Goal: Task Accomplishment & Management: Complete application form

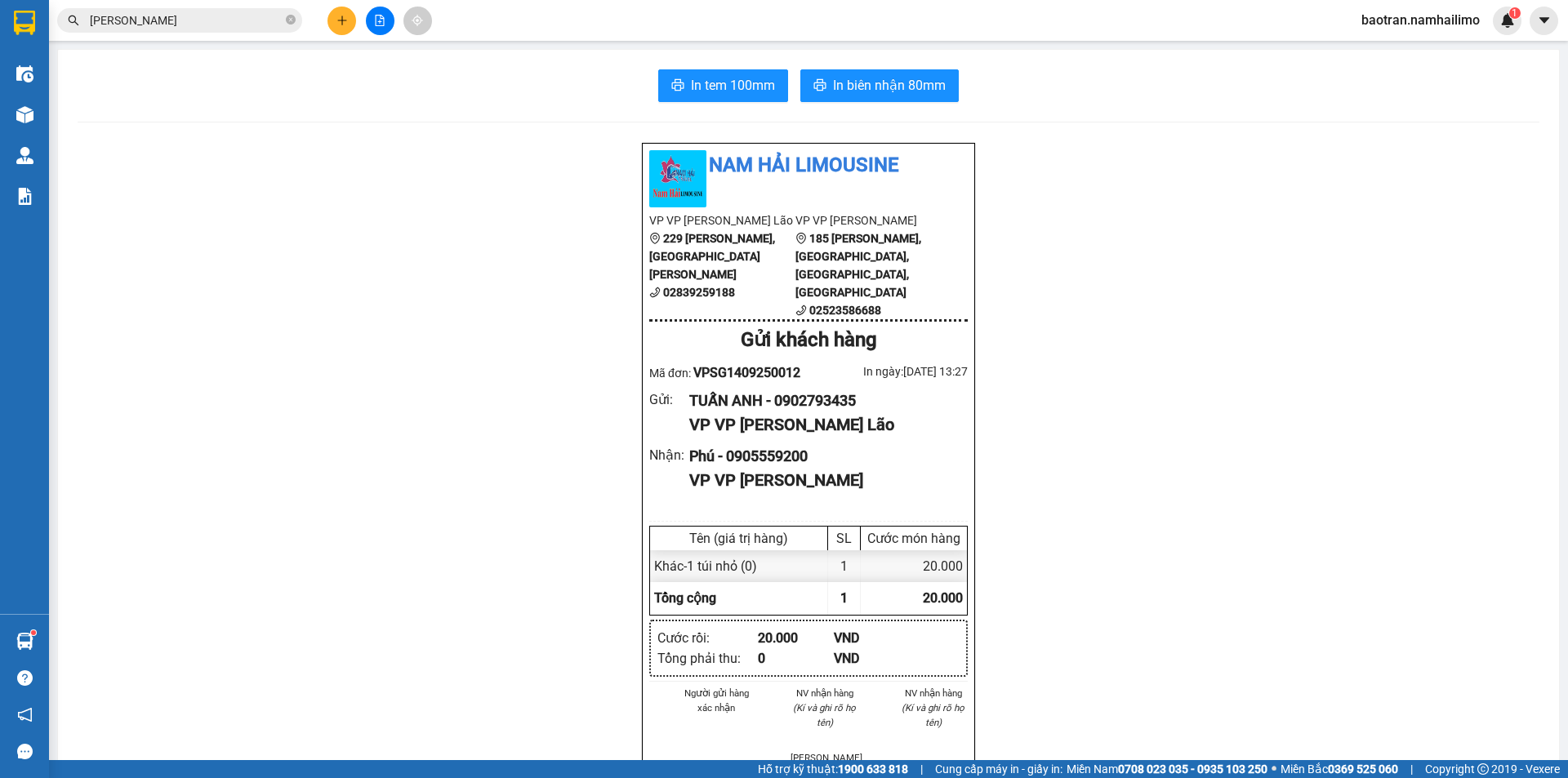
click at [356, 15] on div at bounding box center [379, 21] width 123 height 28
click at [353, 16] on button at bounding box center [341, 21] width 28 height 28
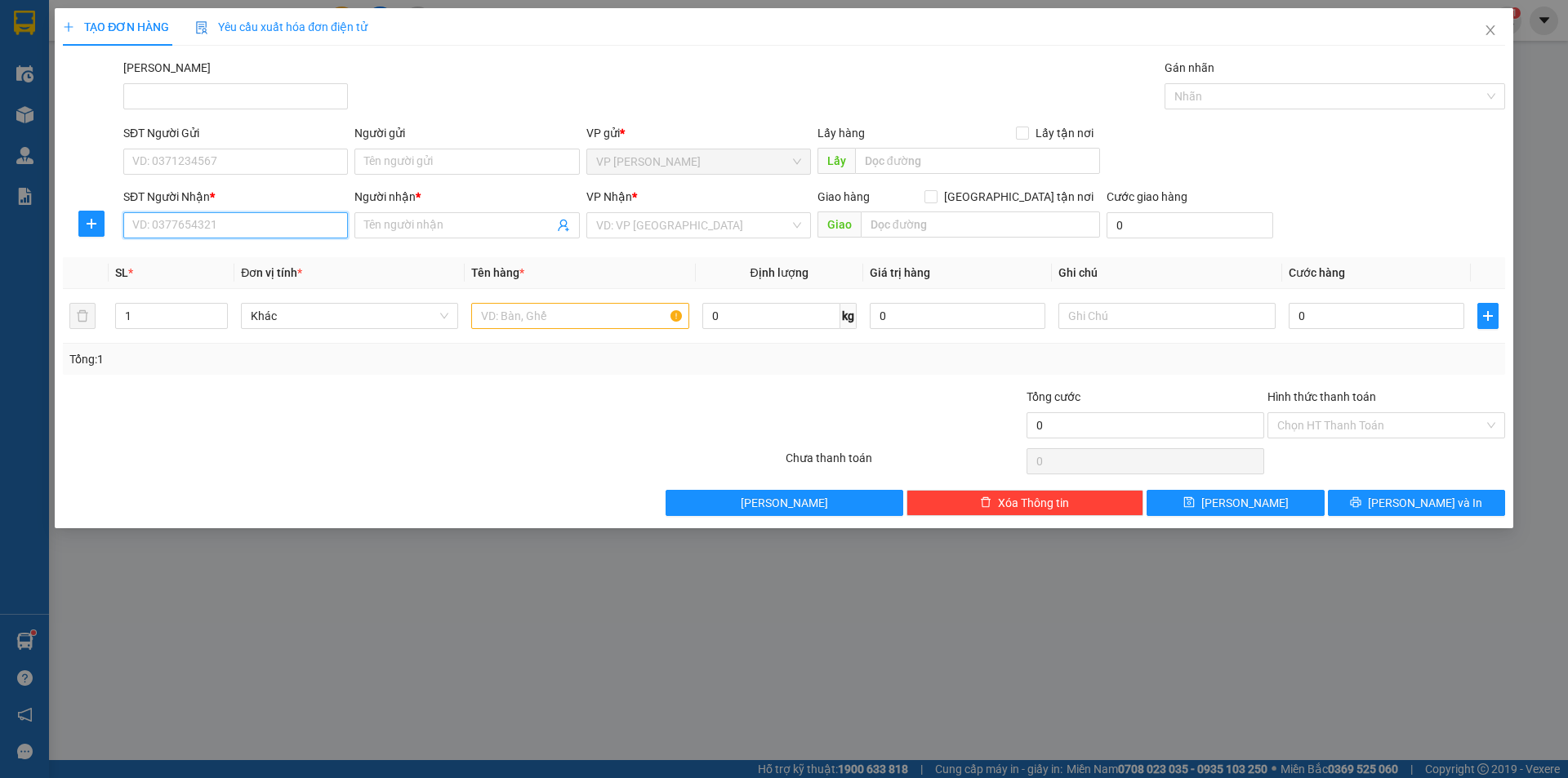
click at [244, 228] on input "SĐT Người Nhận *" at bounding box center [235, 225] width 225 height 26
type input "0913932428"
click at [246, 162] on input "SĐT Người Gửi" at bounding box center [235, 162] width 225 height 26
click at [461, 222] on input "Người nhận *" at bounding box center [458, 226] width 188 height 18
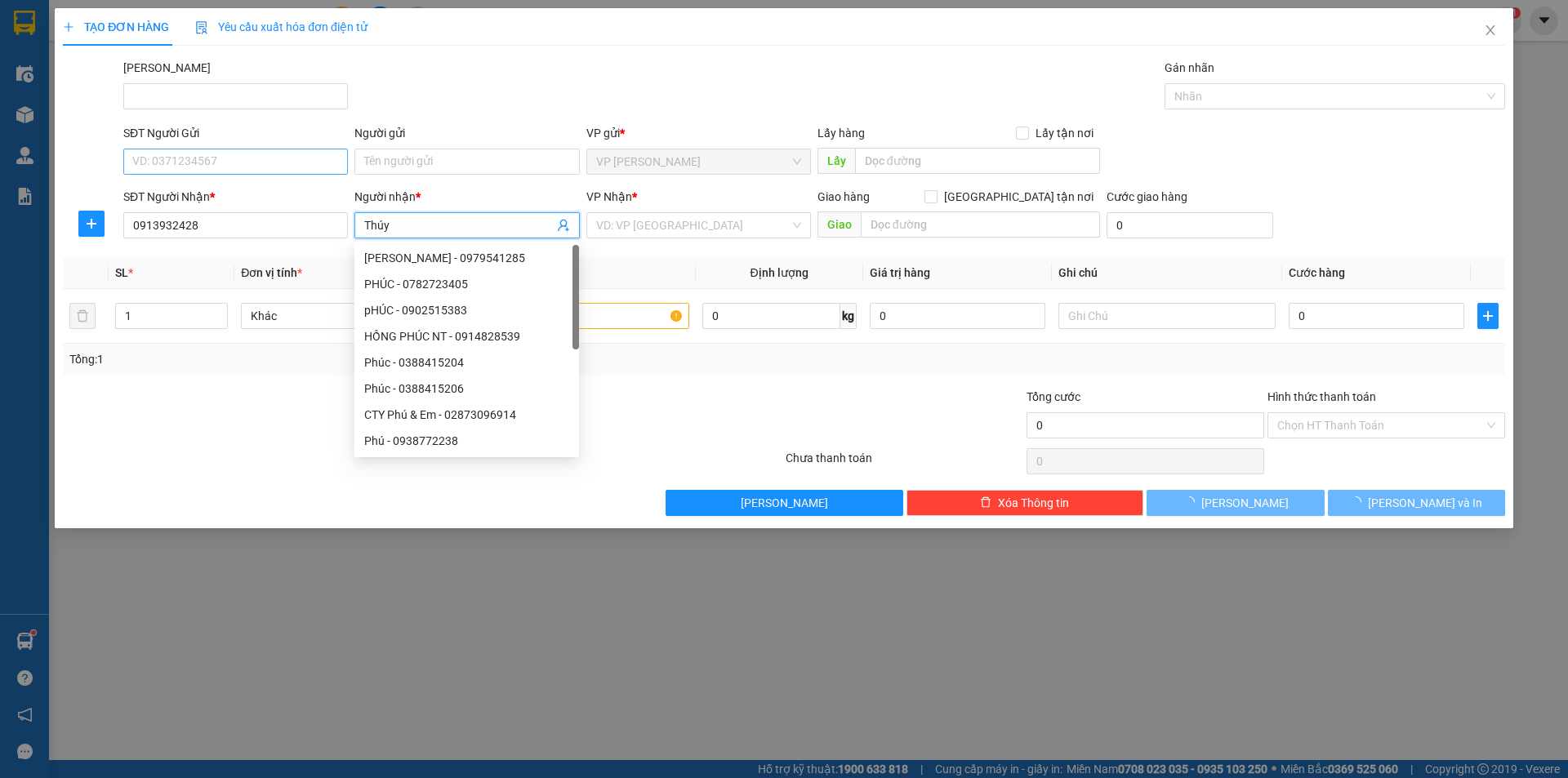
type input "Thúy"
click at [173, 159] on input "SĐT Người Gửi" at bounding box center [235, 162] width 225 height 26
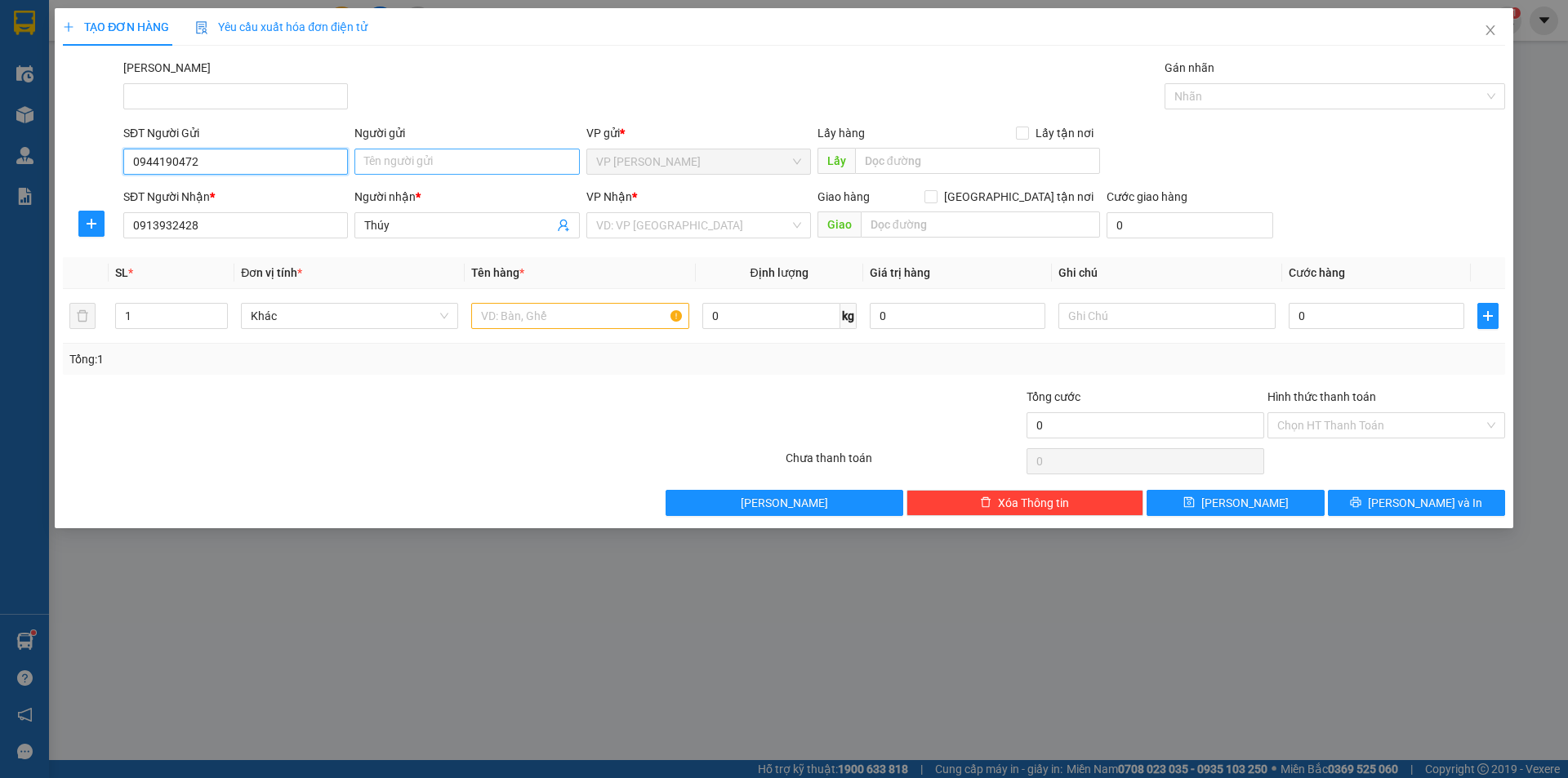
type input "0944190472"
click at [441, 169] on input "Người gửi" at bounding box center [466, 162] width 225 height 26
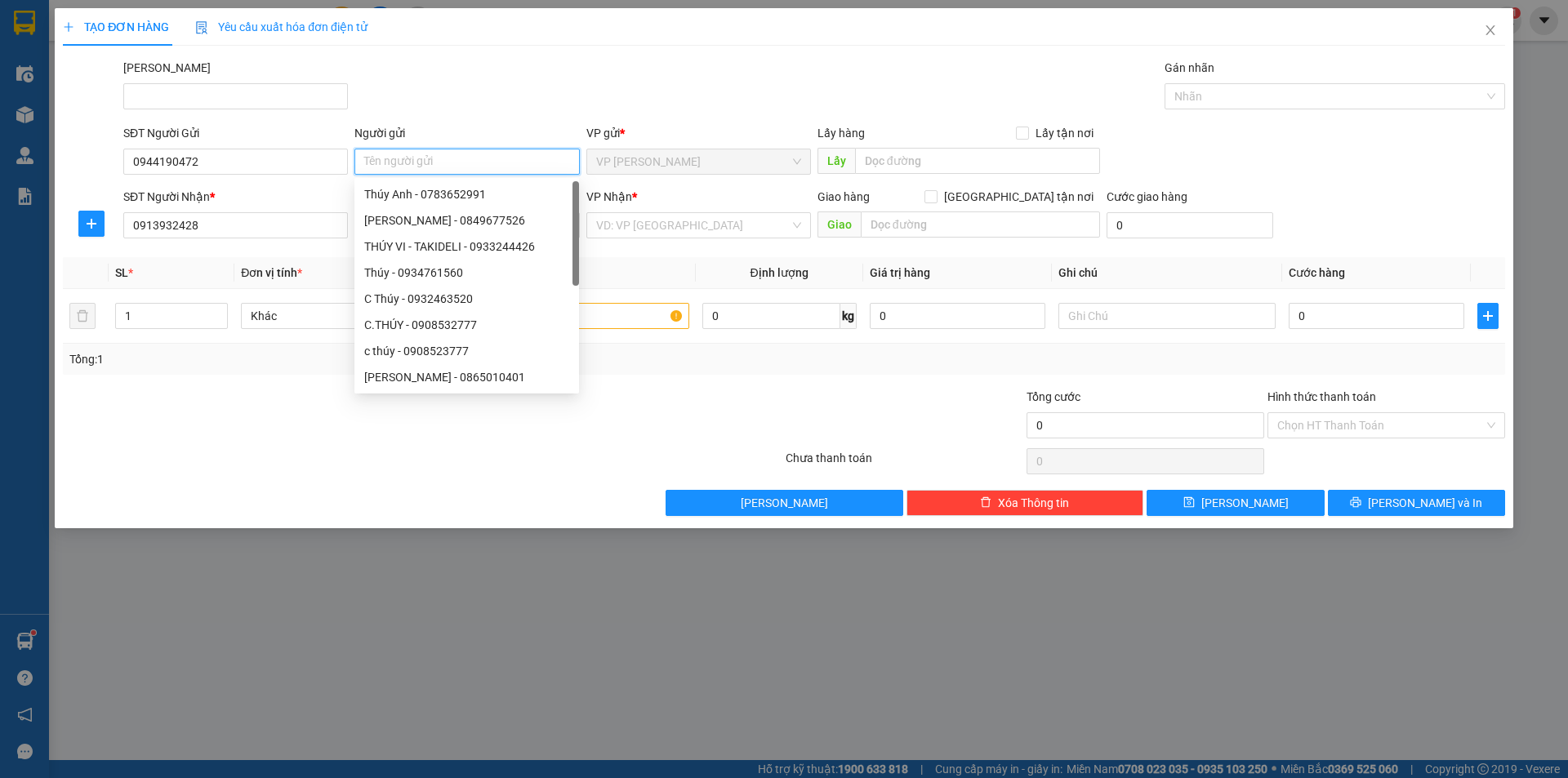
type input "<"
type input "Minh"
click at [860, 93] on div "[PERSON_NAME]" at bounding box center [813, 87] width 1388 height 57
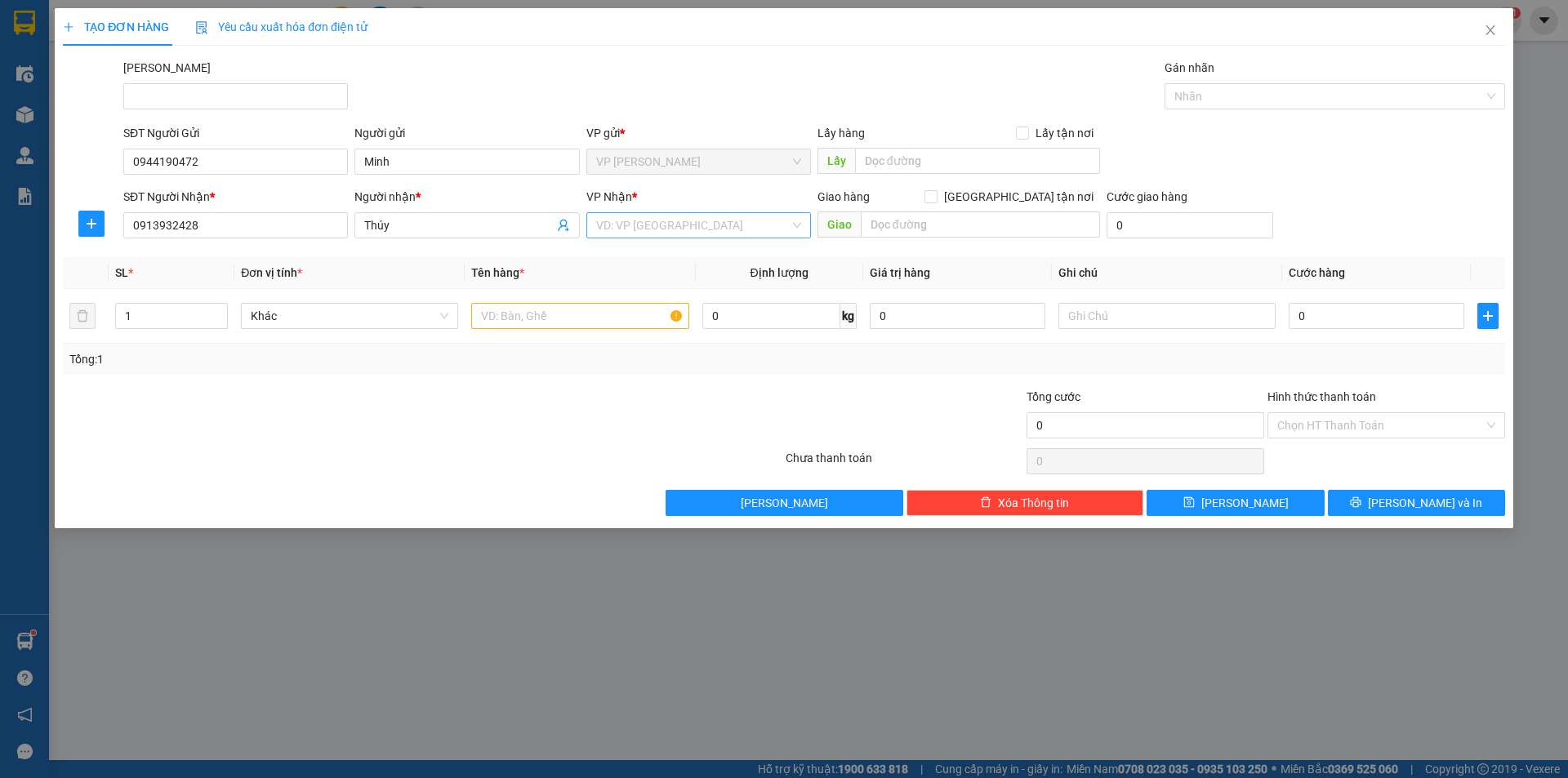
click at [659, 233] on input "search" at bounding box center [692, 225] width 193 height 25
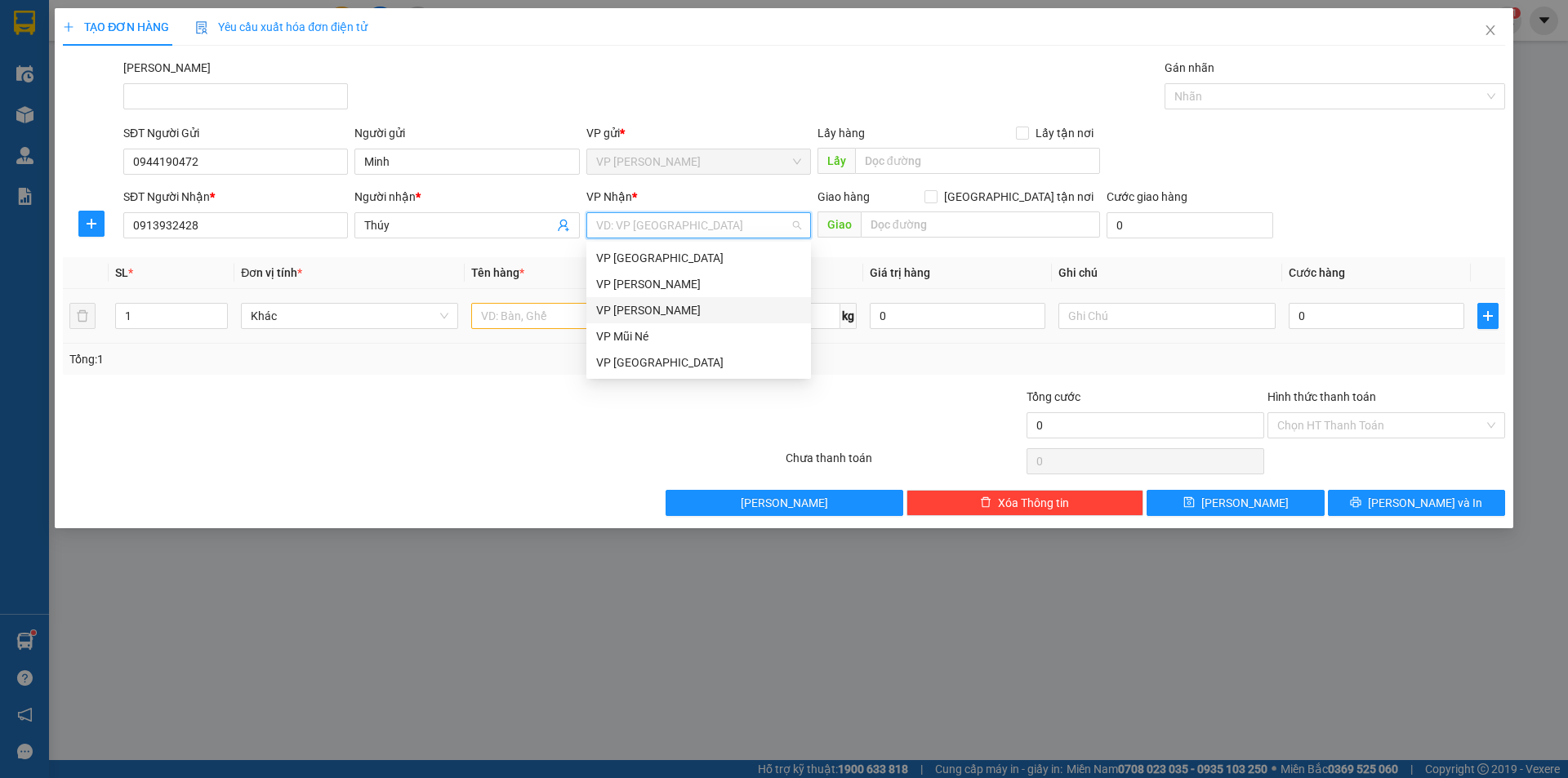
click at [690, 304] on div "VP [PERSON_NAME]" at bounding box center [698, 310] width 205 height 18
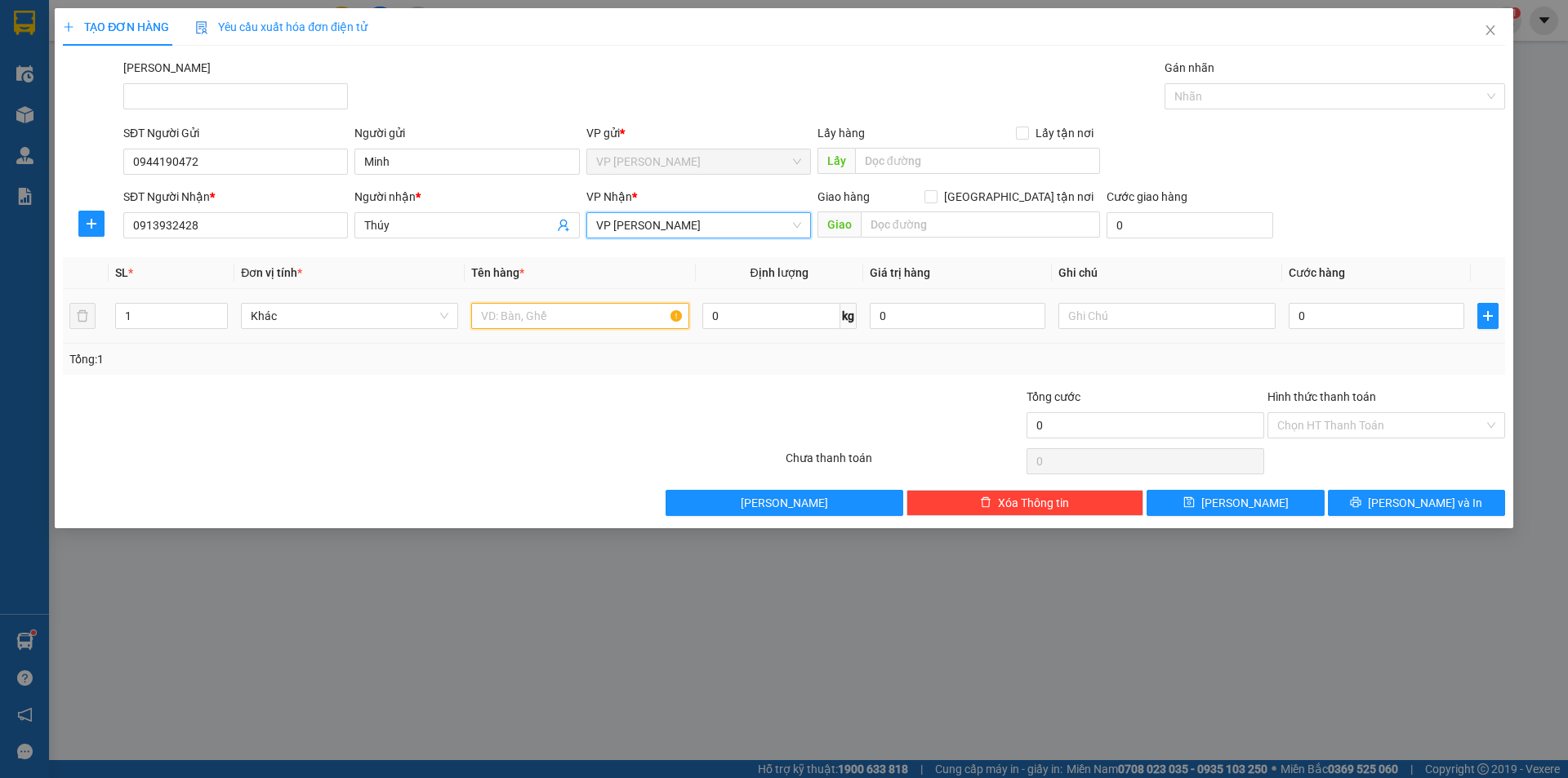
click at [533, 310] on input "text" at bounding box center [579, 316] width 217 height 26
type input "1 hồ sơ"
click at [1333, 312] on input "0" at bounding box center [1376, 316] width 176 height 26
type input "2"
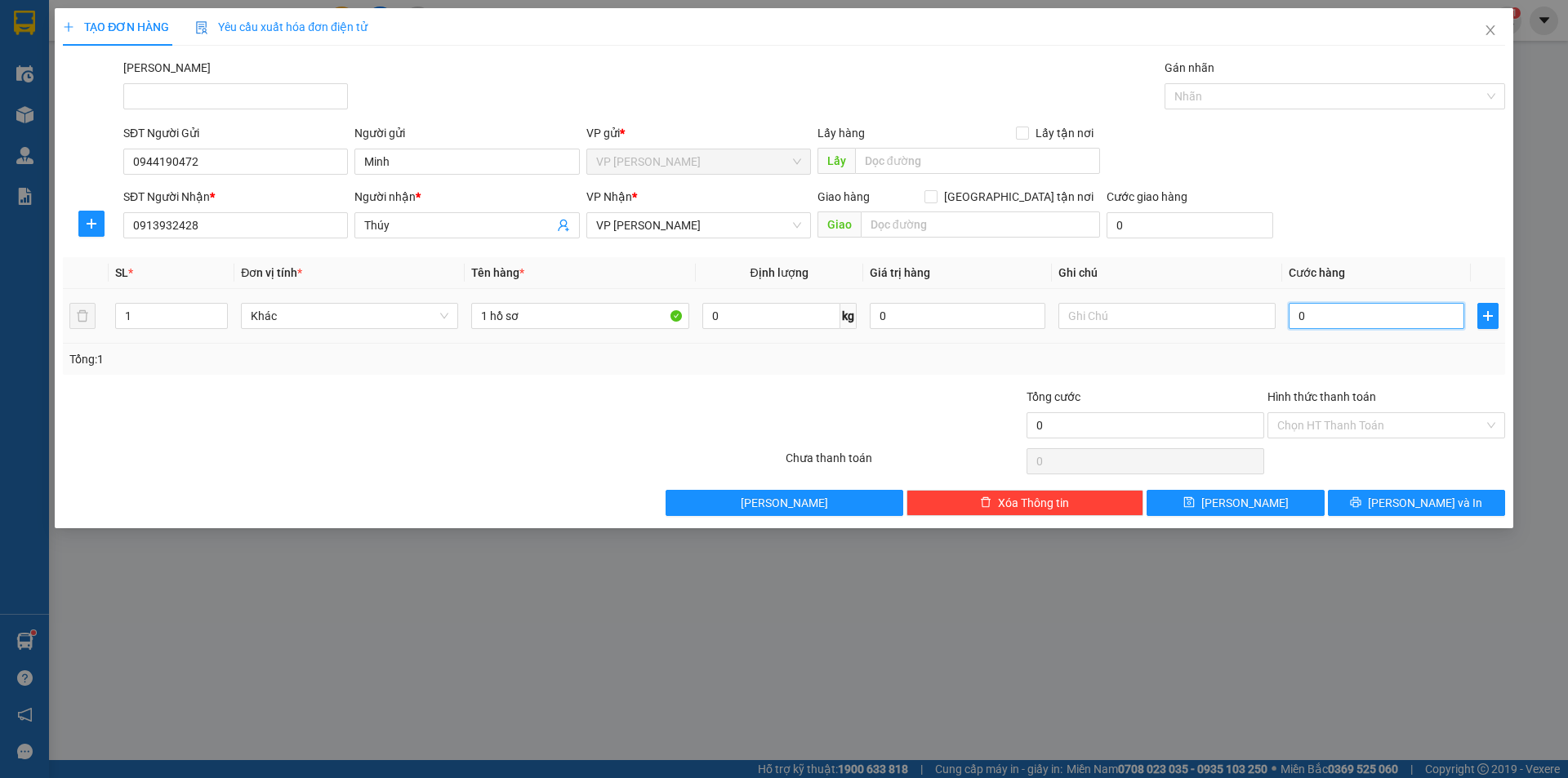
type input "2"
type input "20"
type input "200"
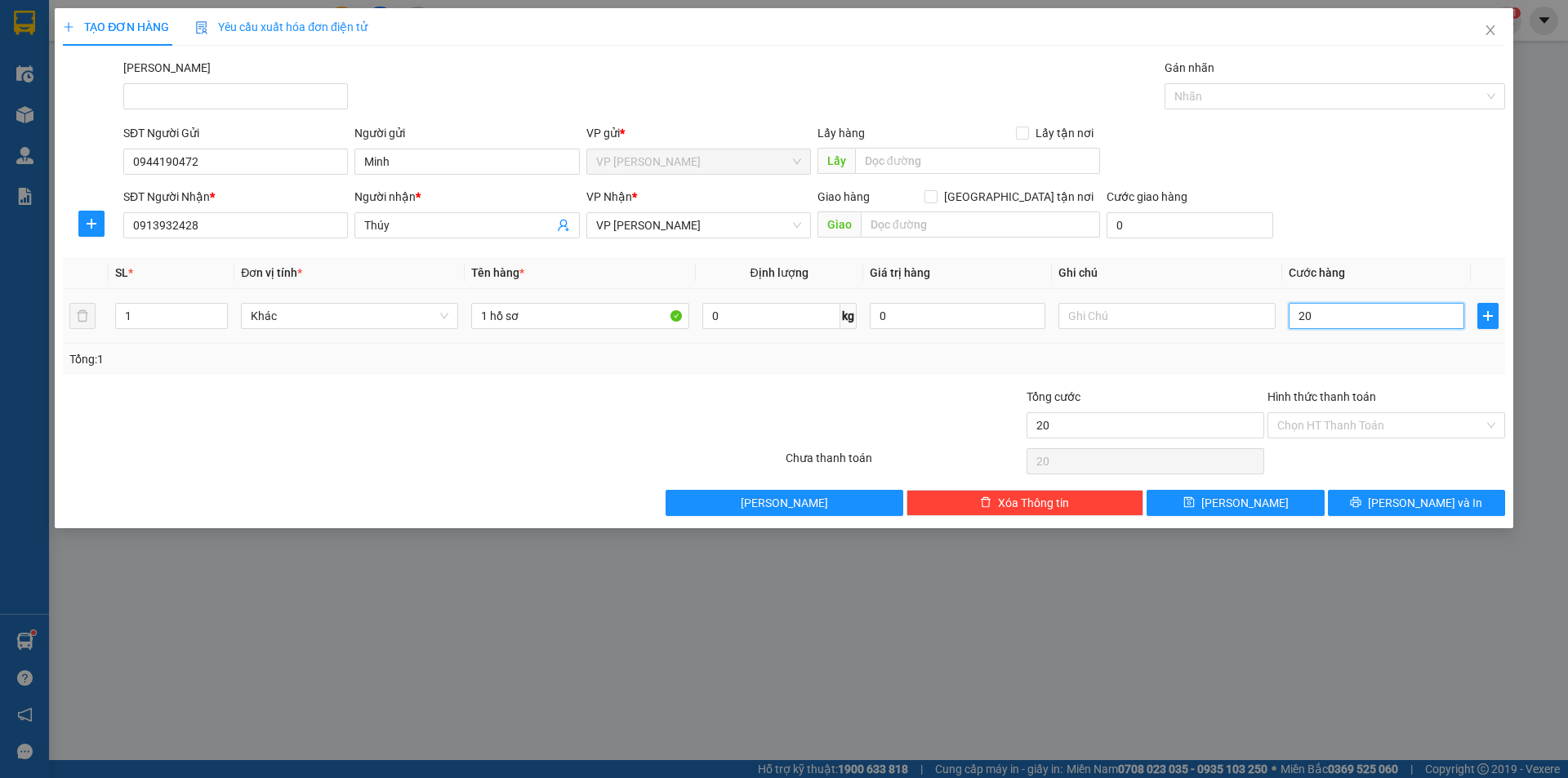
type input "200"
type input "2.000"
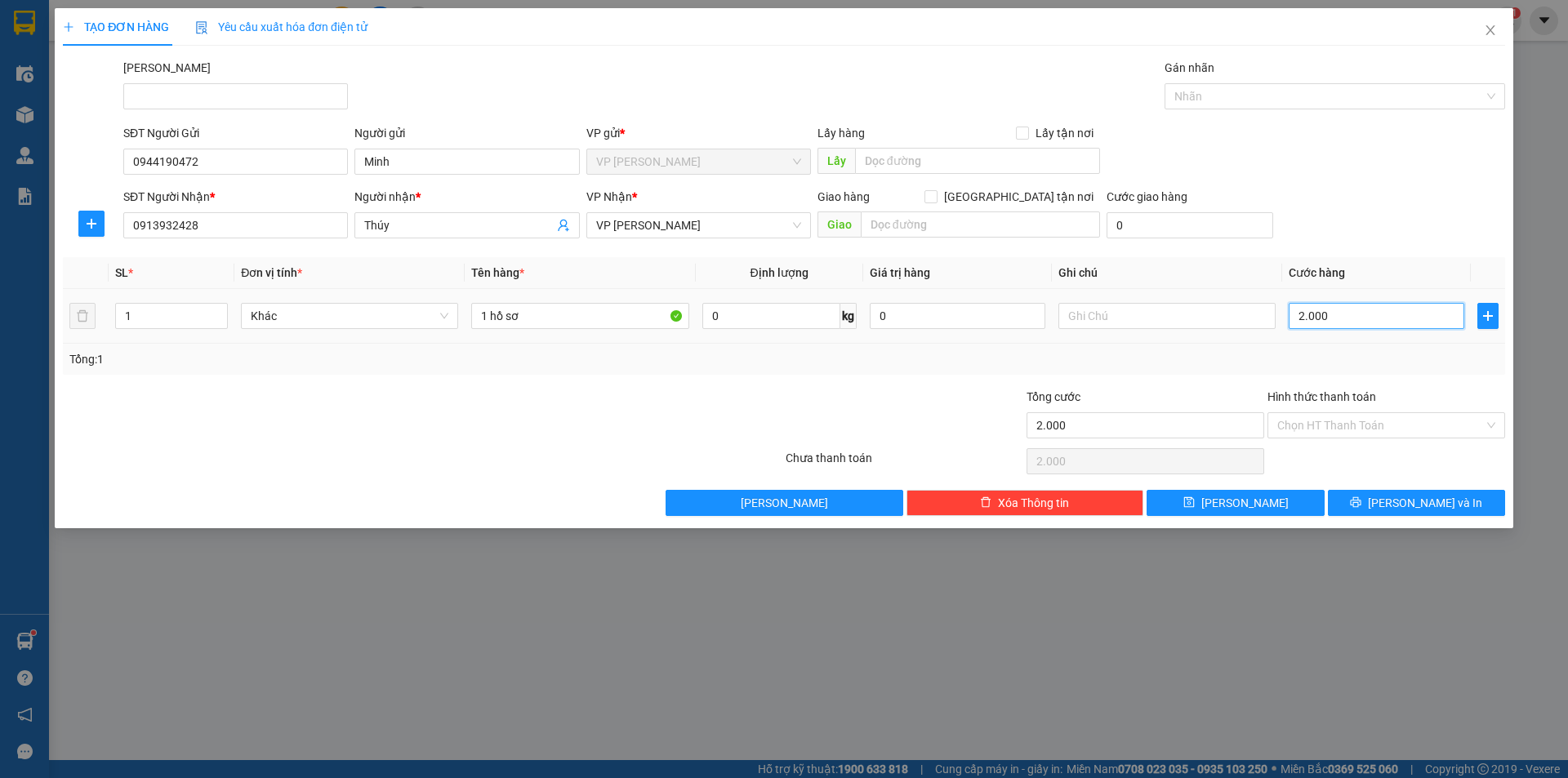
type input "20.000"
click at [1368, 432] on input "Hình thức thanh toán" at bounding box center [1380, 425] width 207 height 25
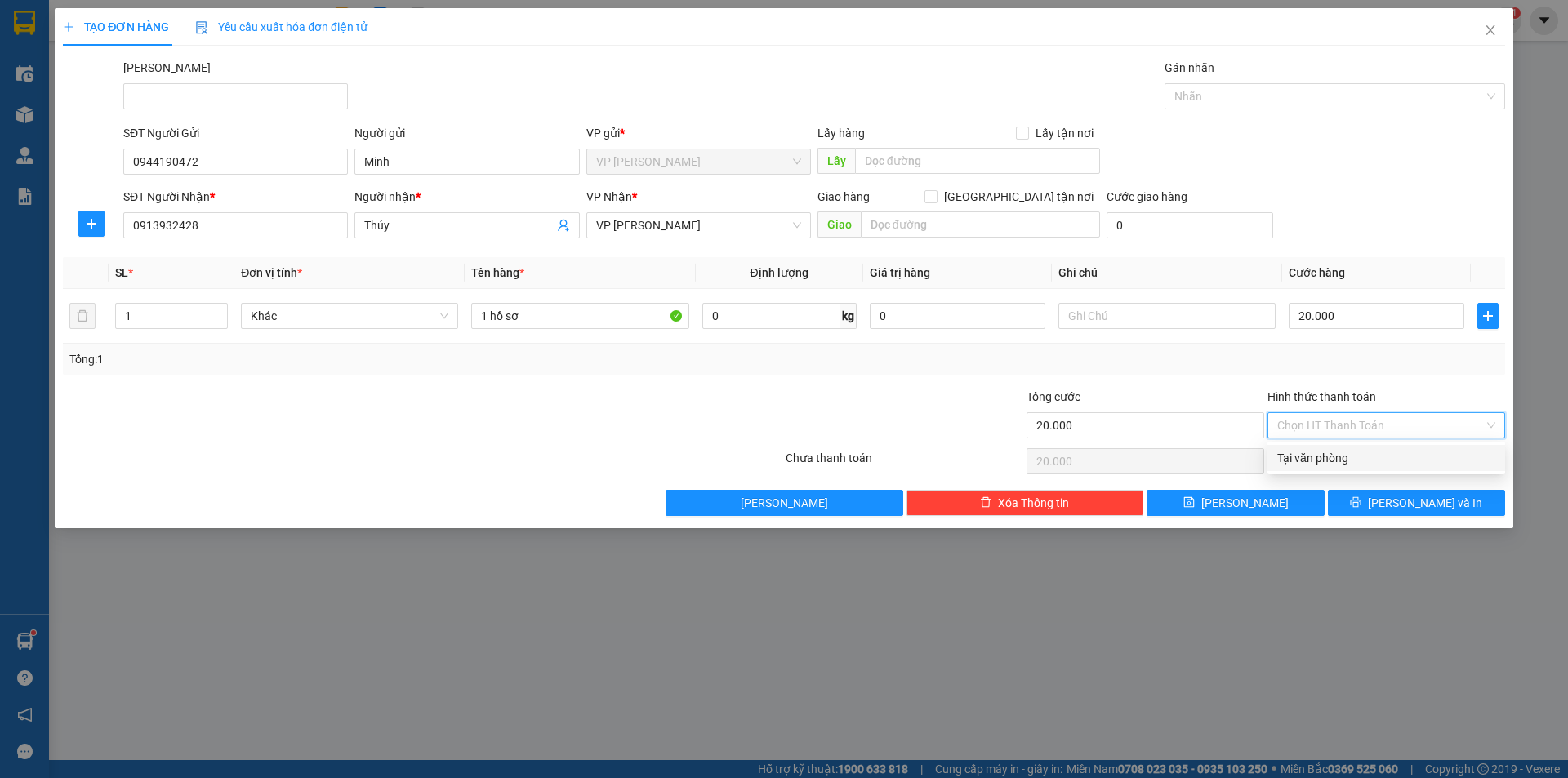
click at [1371, 456] on div "Tại văn phòng" at bounding box center [1386, 458] width 218 height 18
type input "0"
click at [1409, 504] on span "[PERSON_NAME] và In" at bounding box center [1425, 503] width 115 height 18
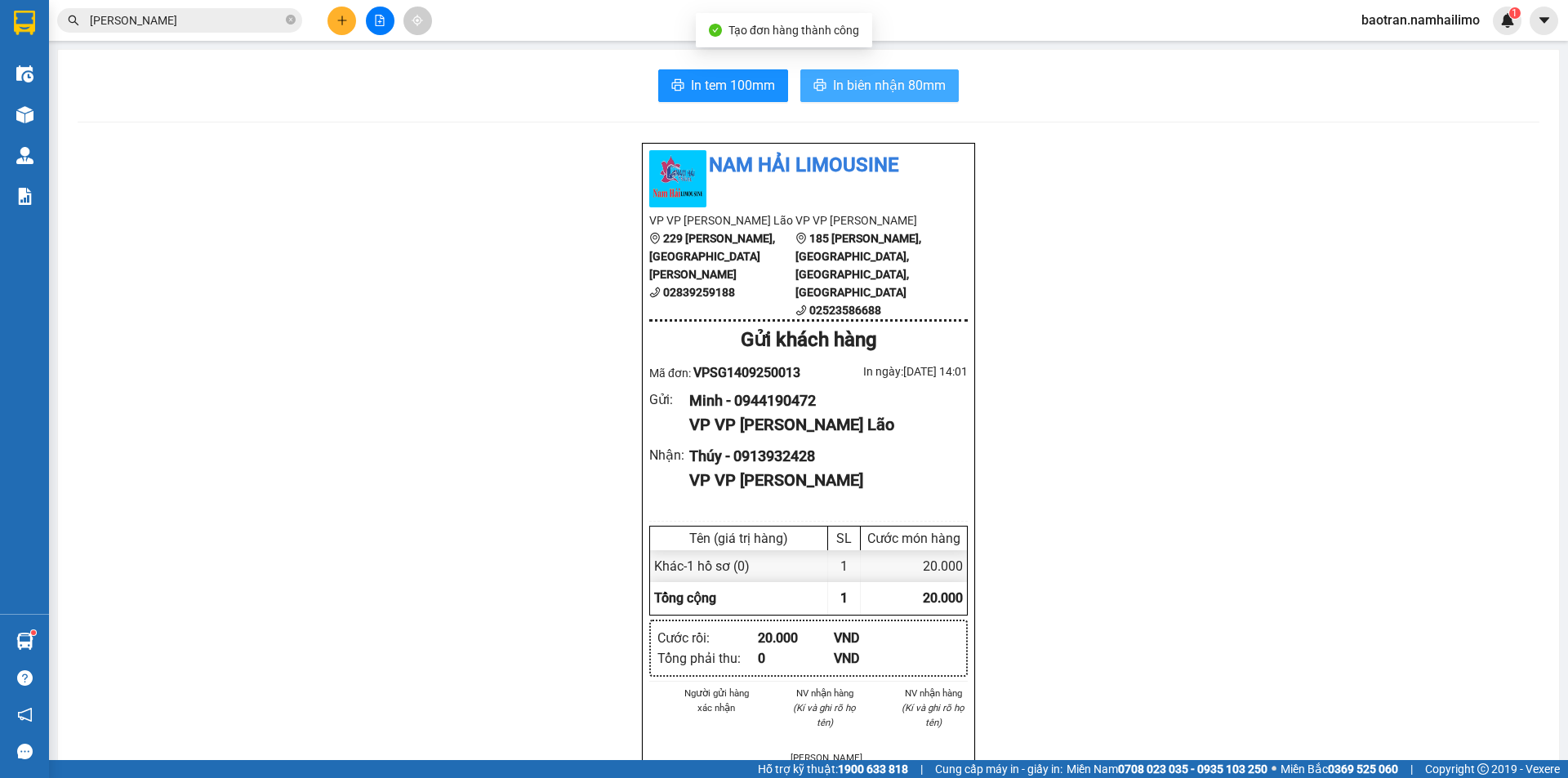
click at [917, 86] on span "In biên nhận 80mm" at bounding box center [888, 85] width 113 height 21
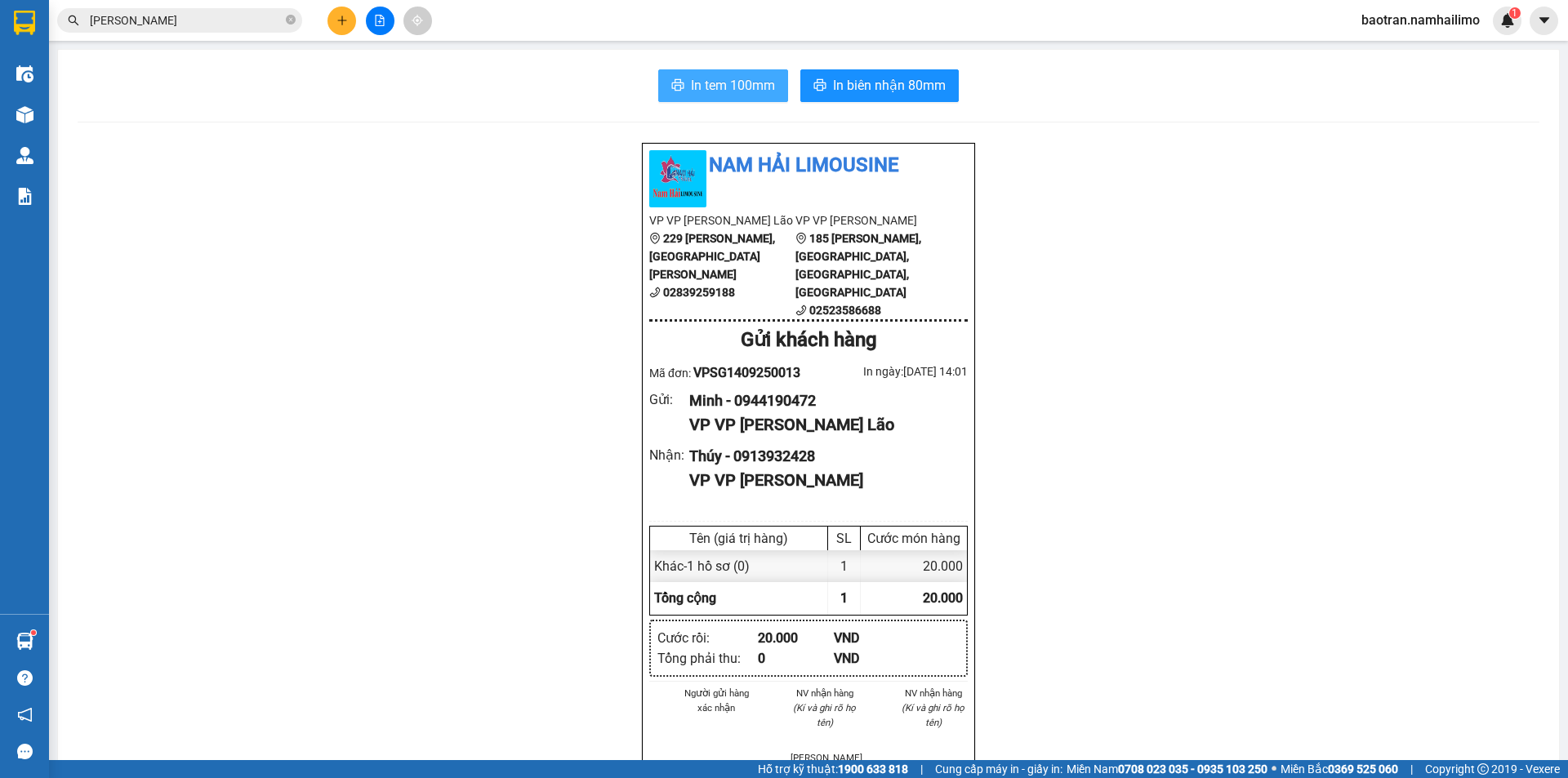
click at [737, 86] on span "In tem 100mm" at bounding box center [733, 85] width 84 height 21
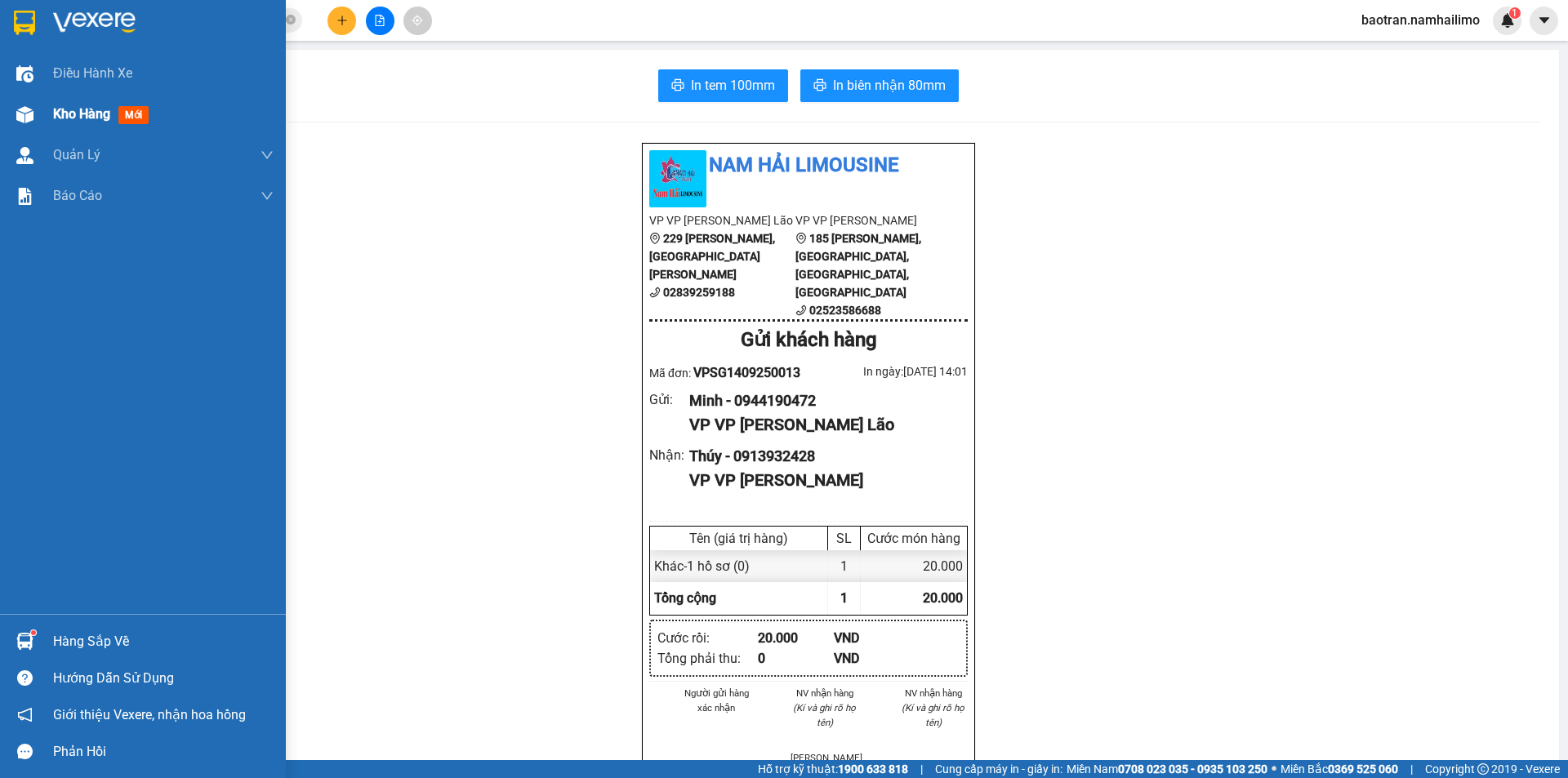
click at [72, 125] on div "Kho hàng mới" at bounding box center [104, 114] width 102 height 21
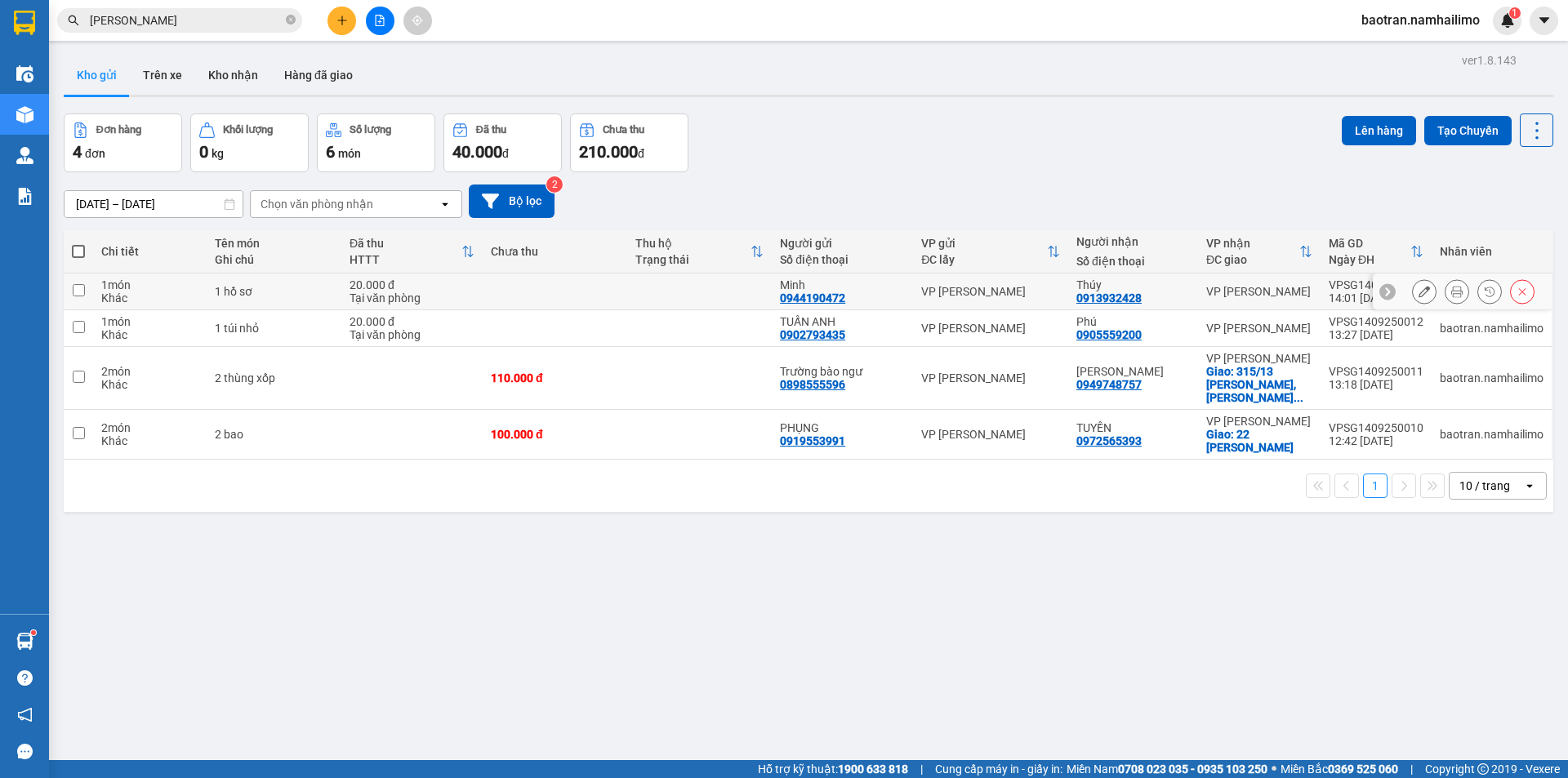
click at [78, 287] on input "checkbox" at bounding box center [78, 290] width 12 height 12
checkbox input "true"
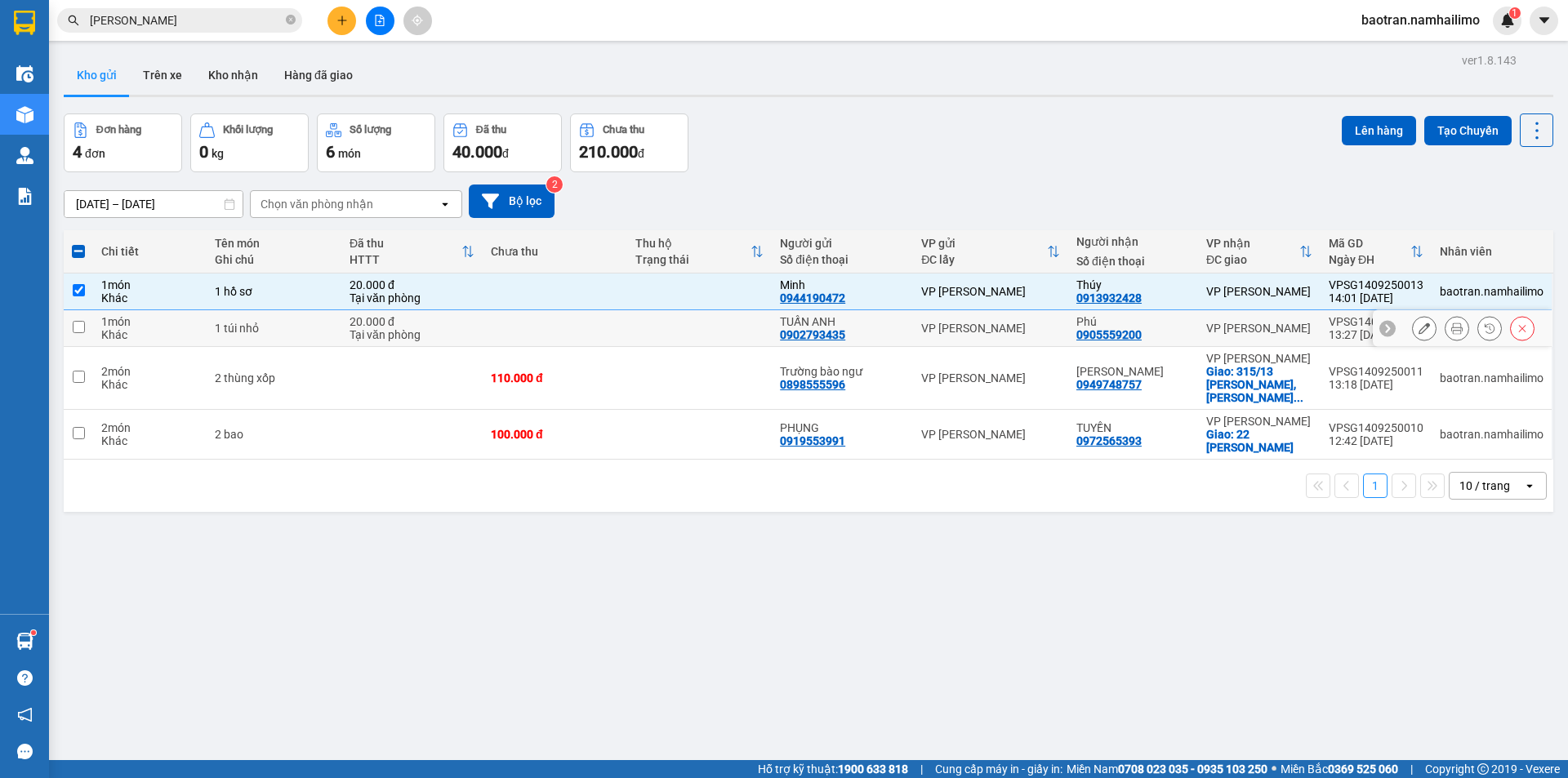
click at [76, 327] on input "checkbox" at bounding box center [78, 327] width 12 height 12
checkbox input "true"
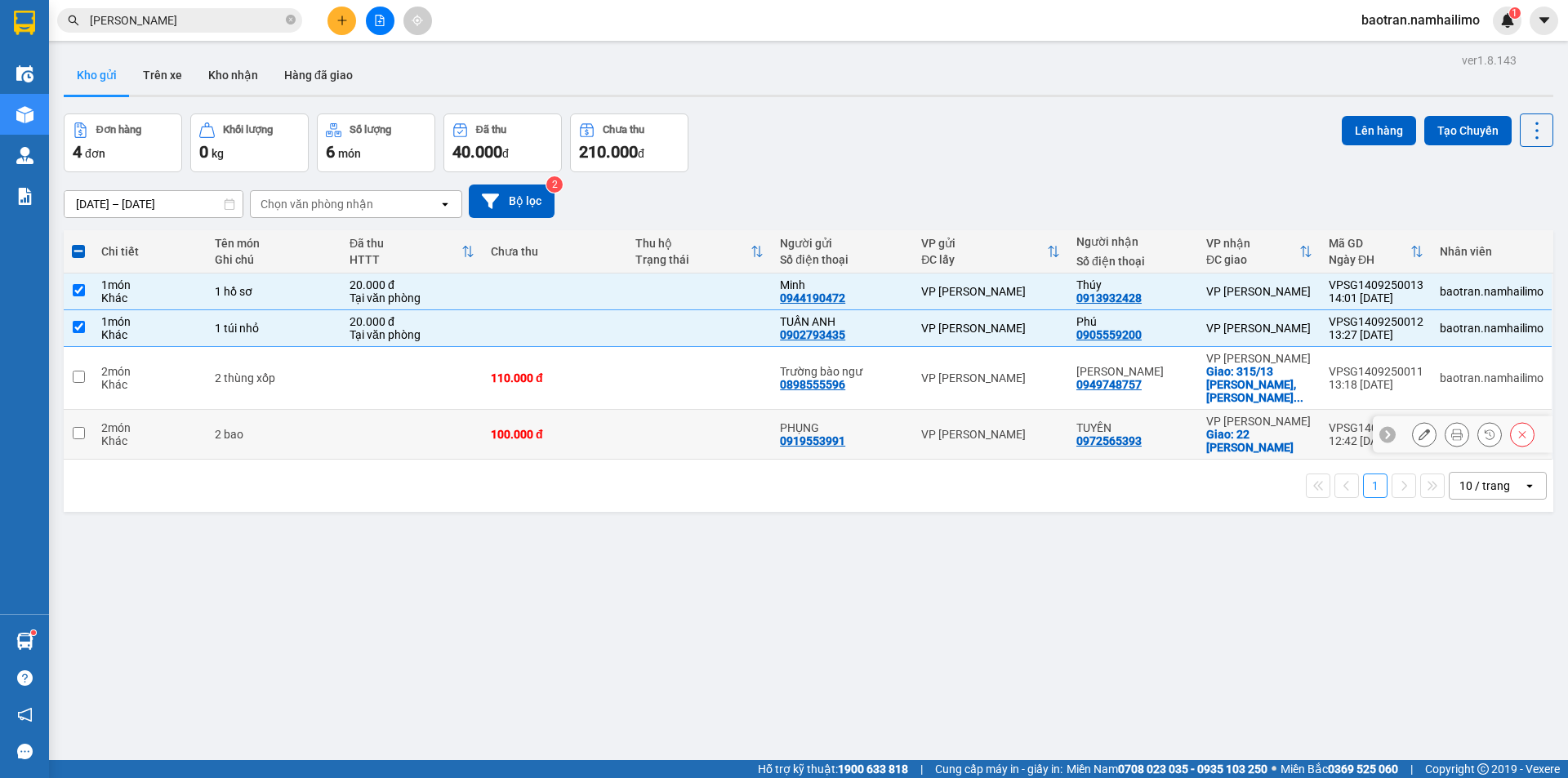
click at [77, 427] on input "checkbox" at bounding box center [78, 433] width 12 height 12
checkbox input "true"
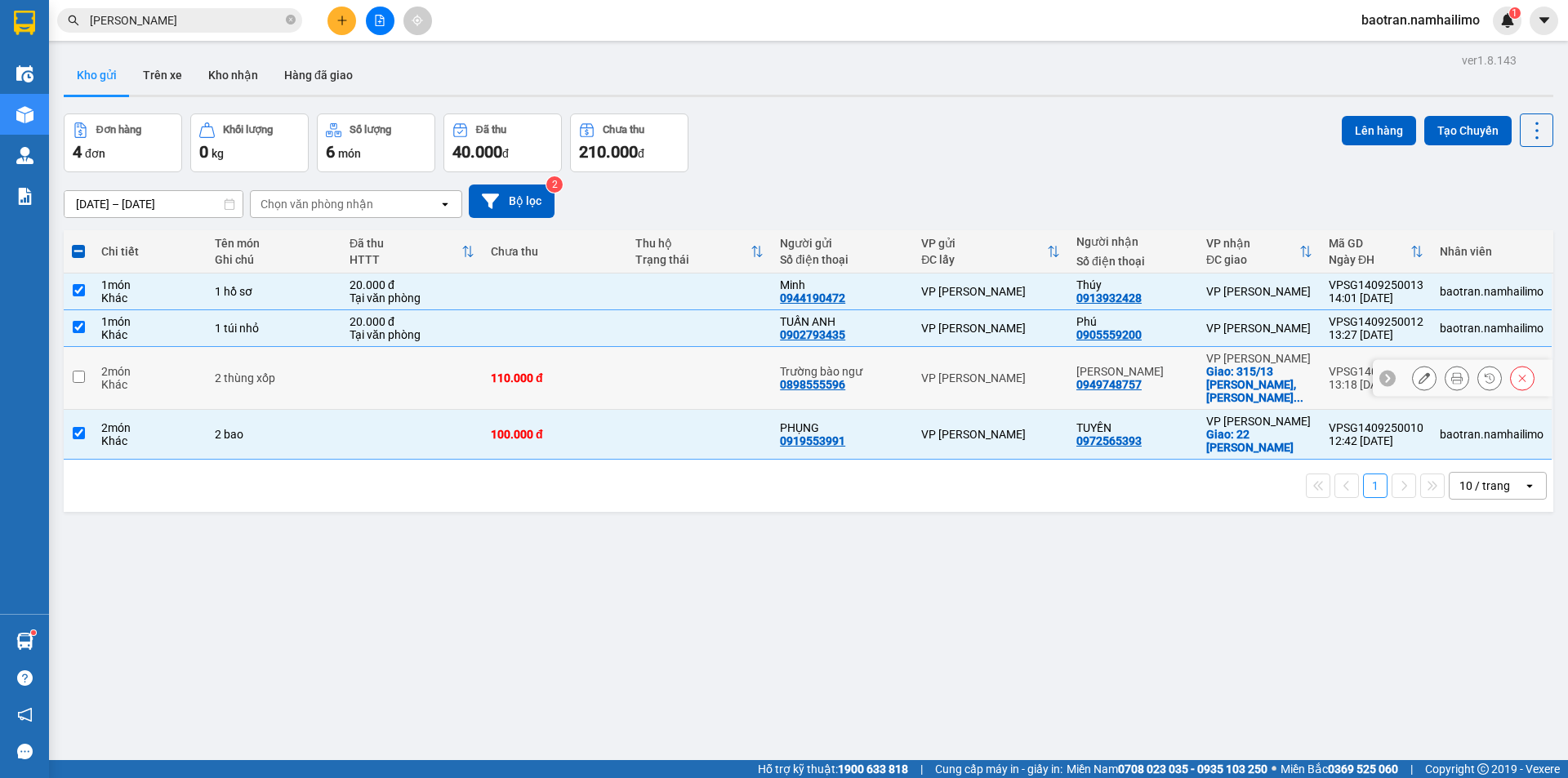
click at [77, 371] on input "checkbox" at bounding box center [78, 377] width 12 height 12
checkbox input "true"
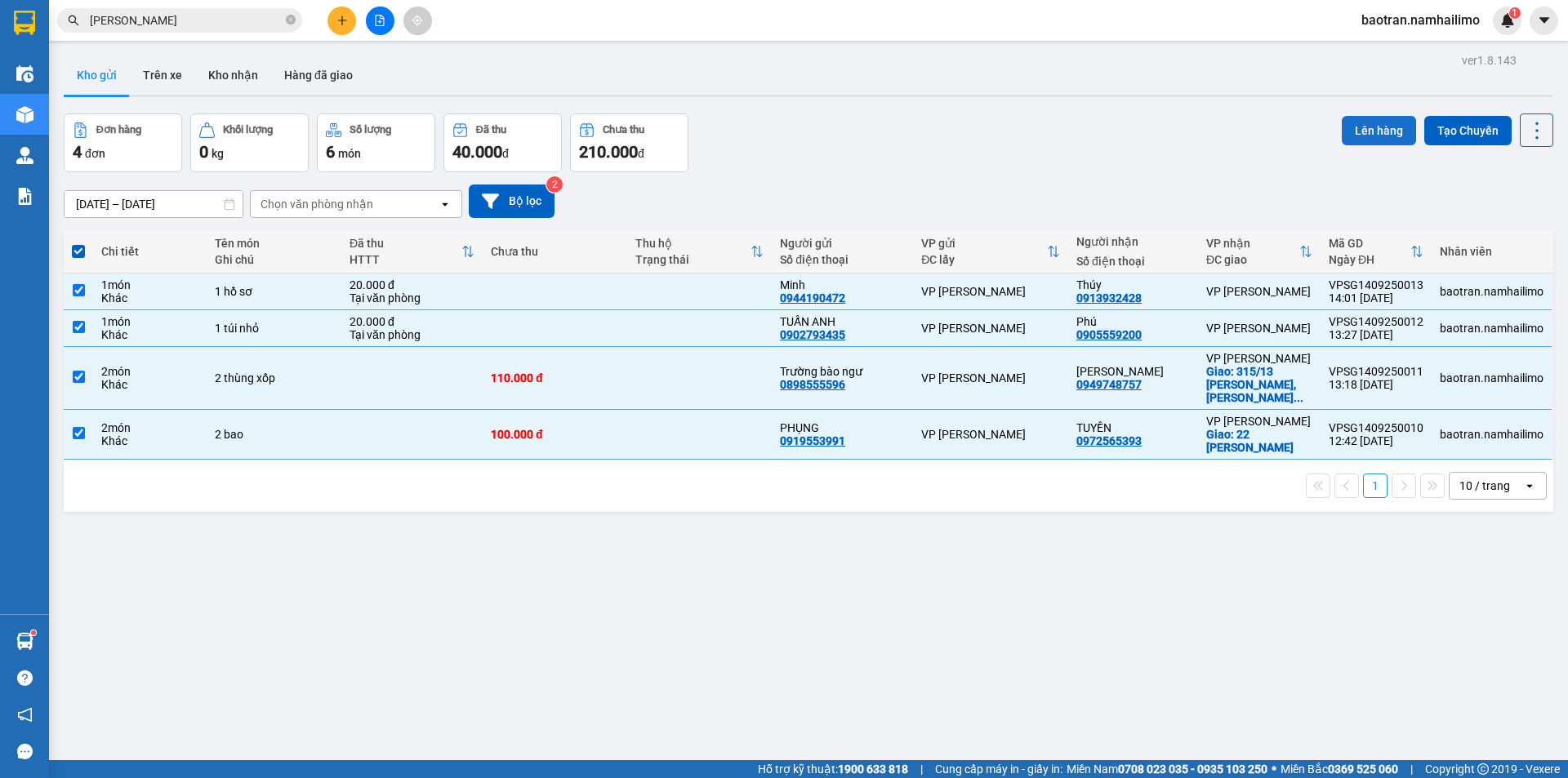
click at [1369, 126] on button "Lên hàng" at bounding box center [1379, 130] width 75 height 29
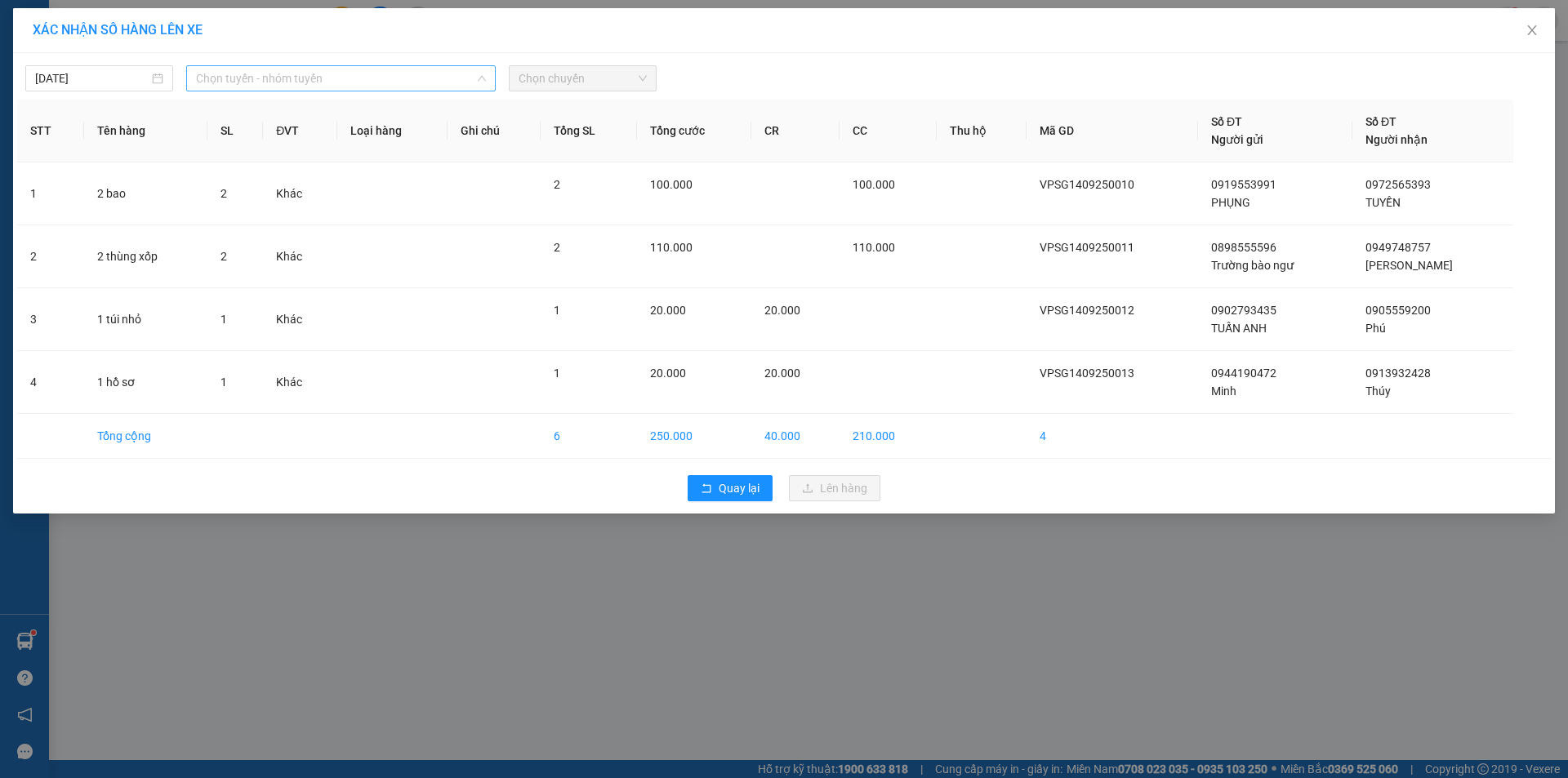
click at [465, 81] on span "Chọn tuyến - nhóm tuyến" at bounding box center [341, 78] width 290 height 25
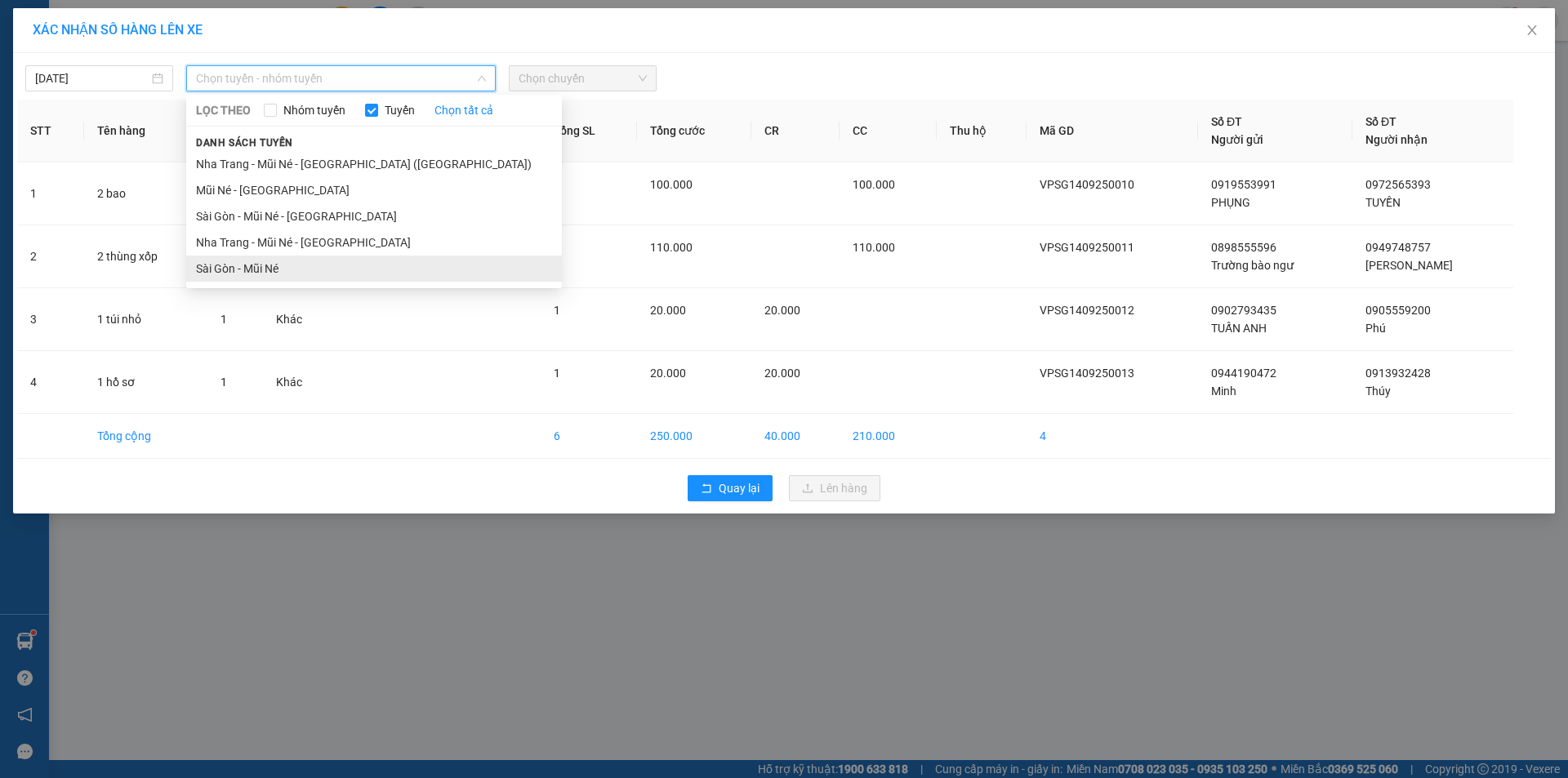
click at [383, 268] on li "Sài Gòn - Mũi Né" at bounding box center [374, 269] width 376 height 26
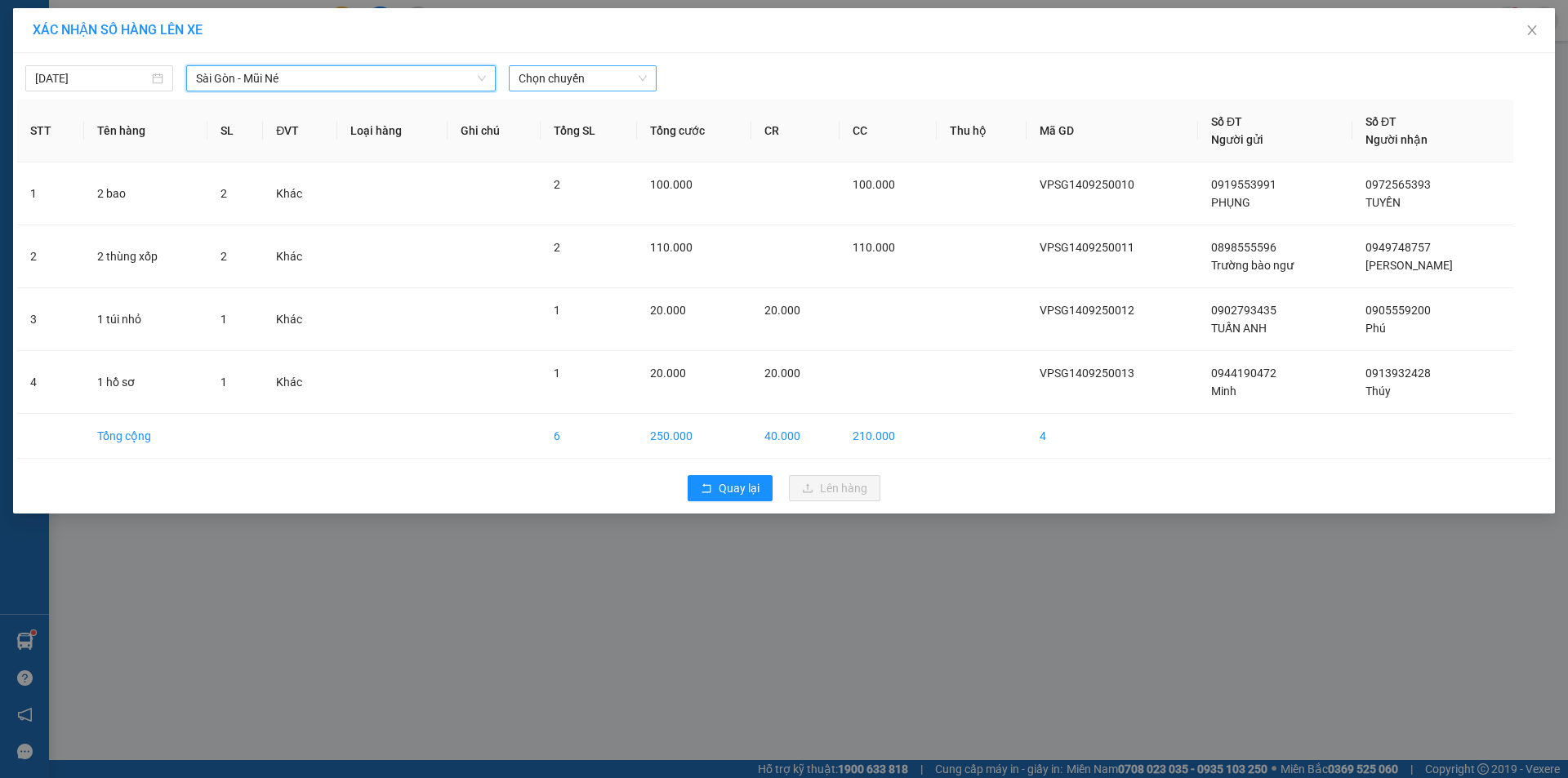
click at [601, 71] on span "Chọn chuyến" at bounding box center [582, 78] width 128 height 25
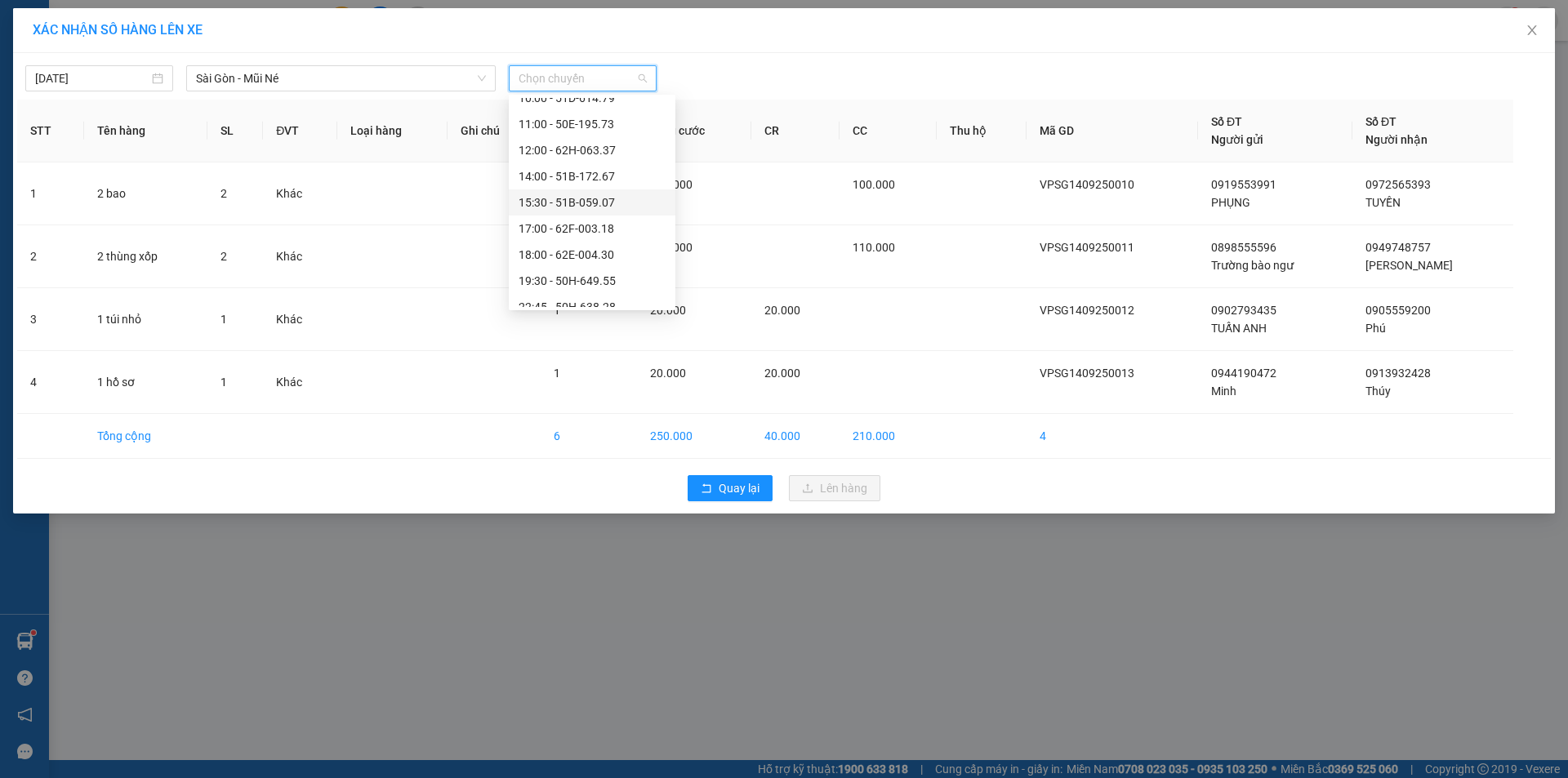
scroll to position [157, 0]
click at [585, 164] on div "14:00 - 51B-172.67" at bounding box center [592, 163] width 147 height 18
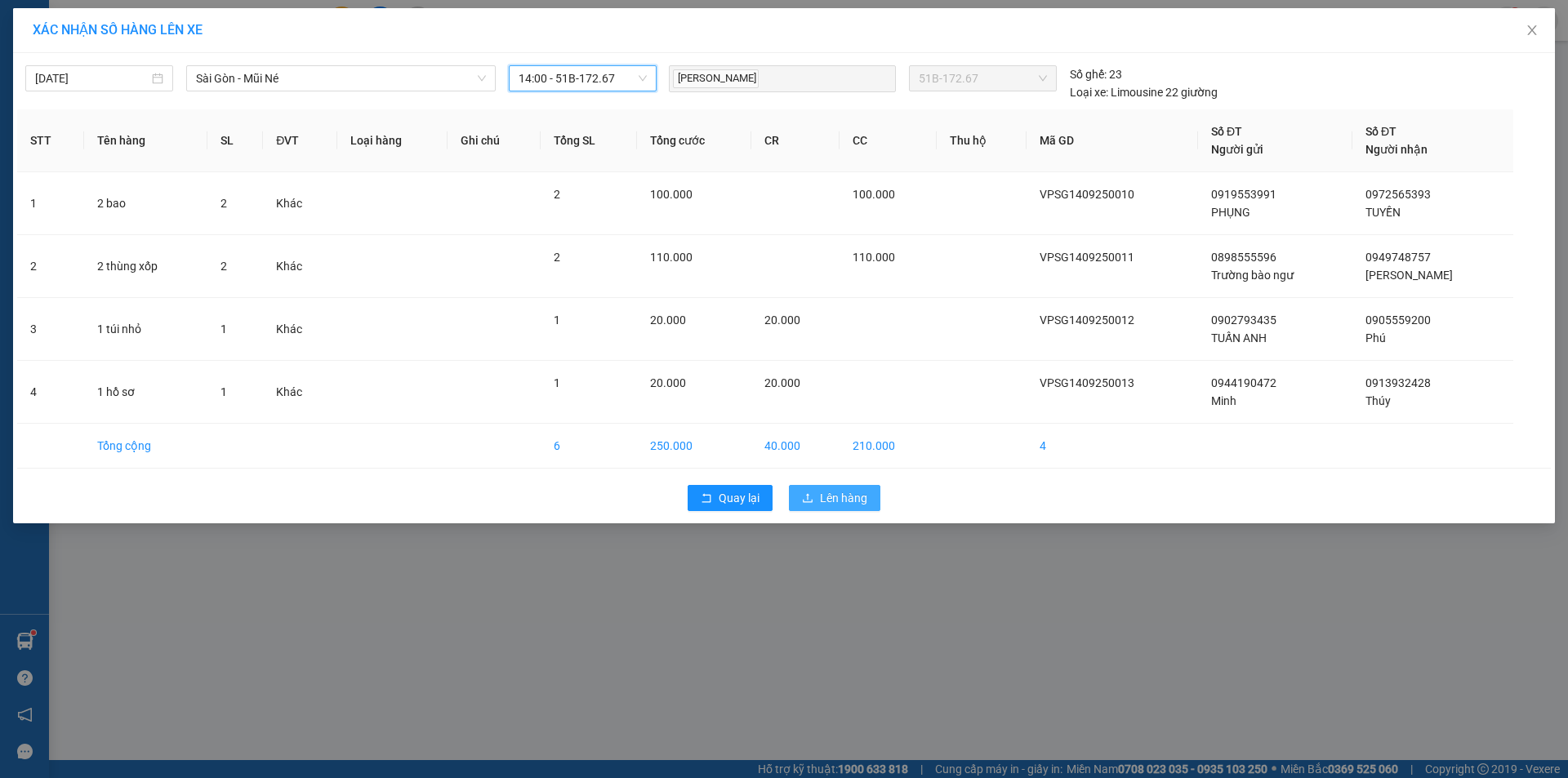
click at [841, 495] on span "Lên hàng" at bounding box center [843, 498] width 47 height 18
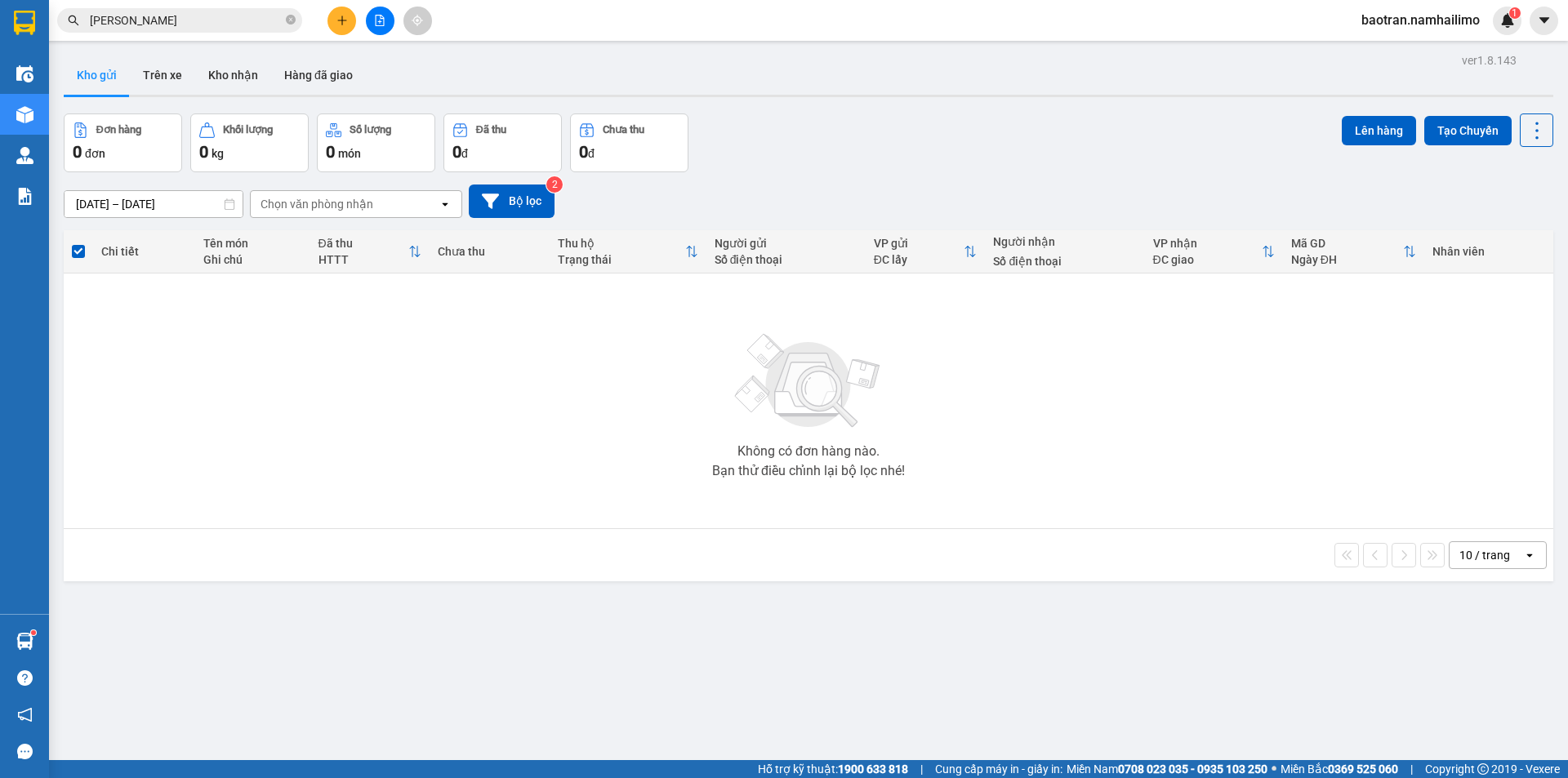
click at [285, 17] on span "[PERSON_NAME]" at bounding box center [179, 20] width 245 height 25
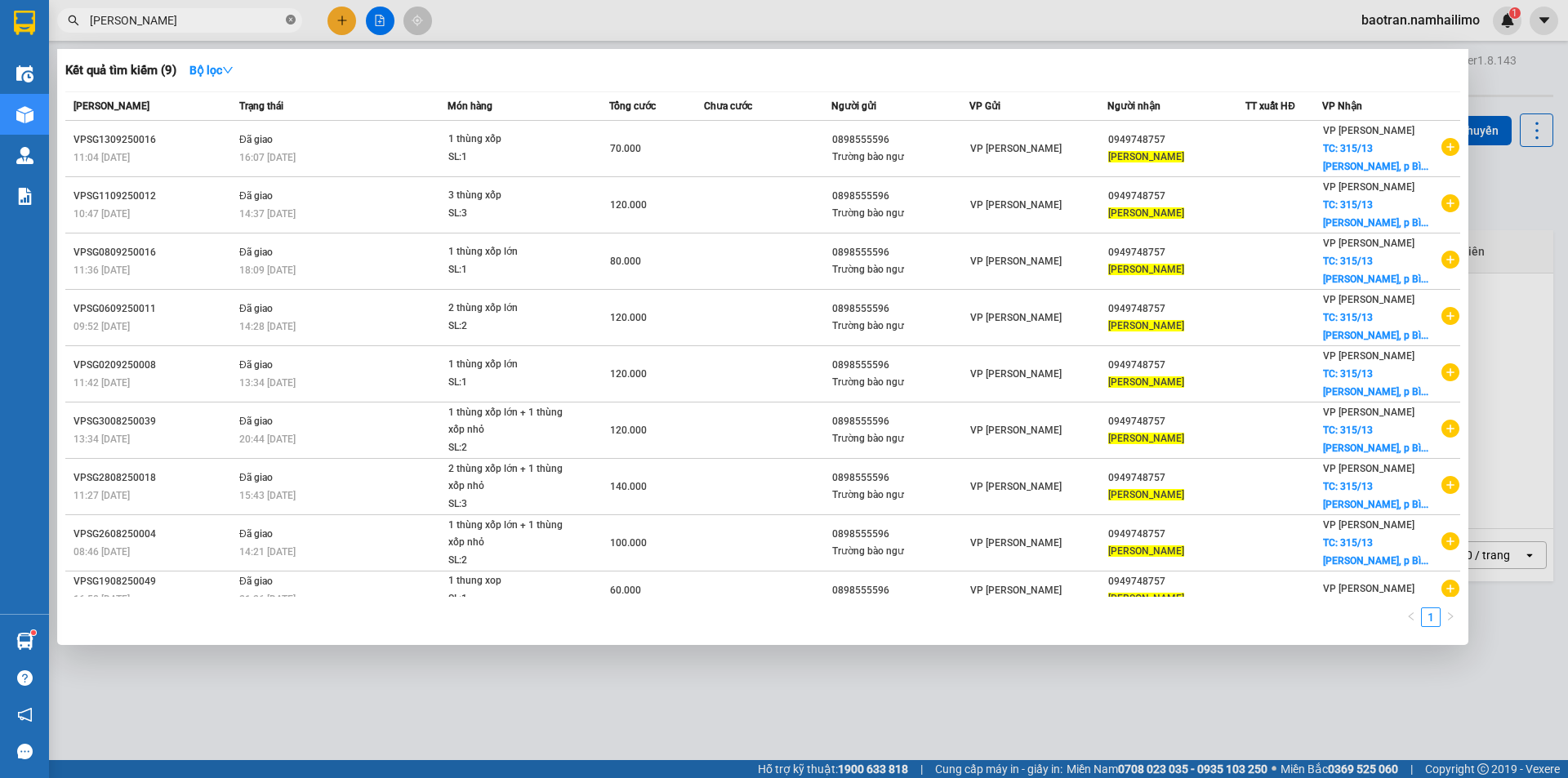
click at [287, 16] on icon "close-circle" at bounding box center [290, 20] width 10 height 10
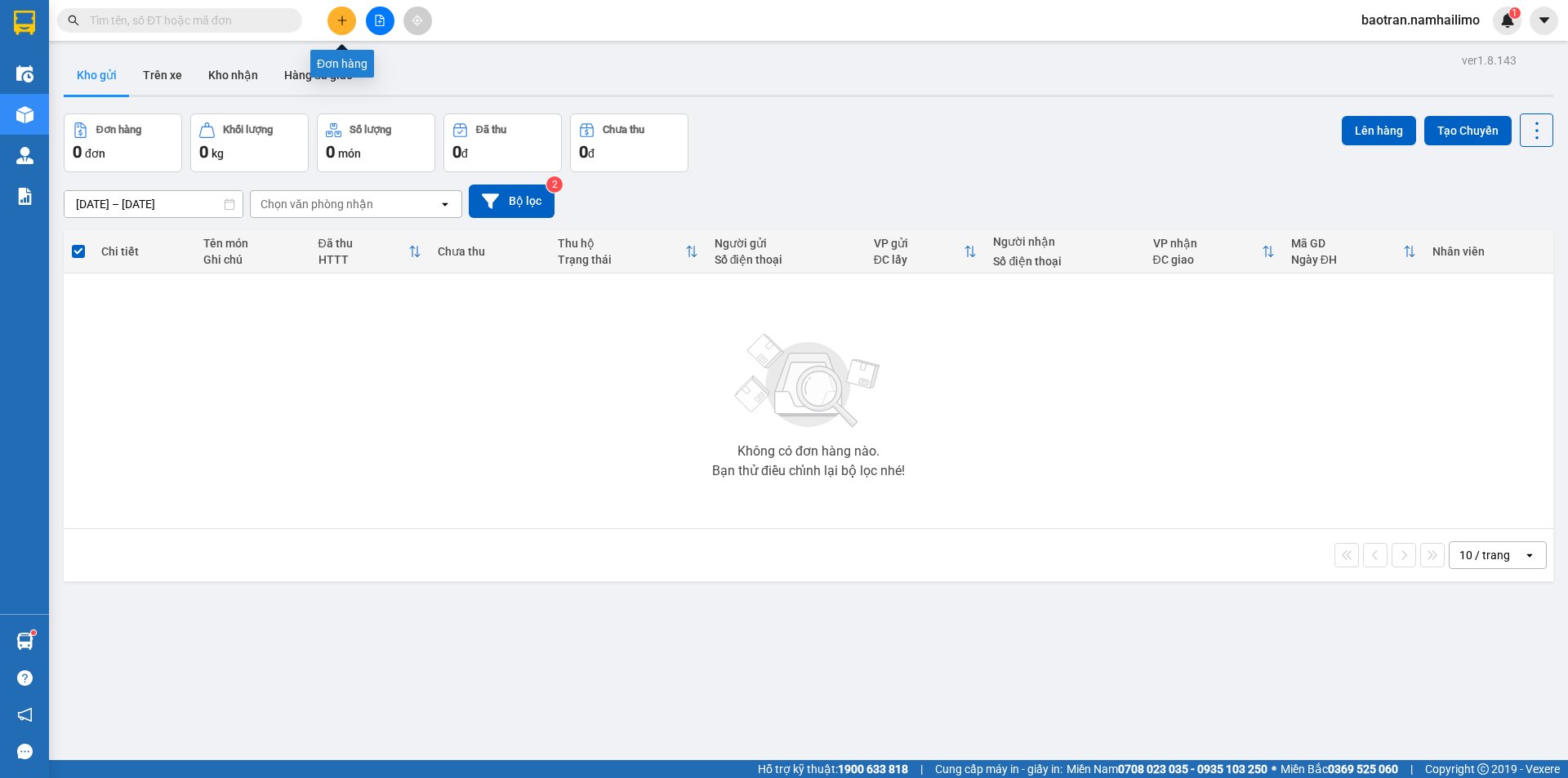
click at [348, 28] on button at bounding box center [341, 21] width 28 height 28
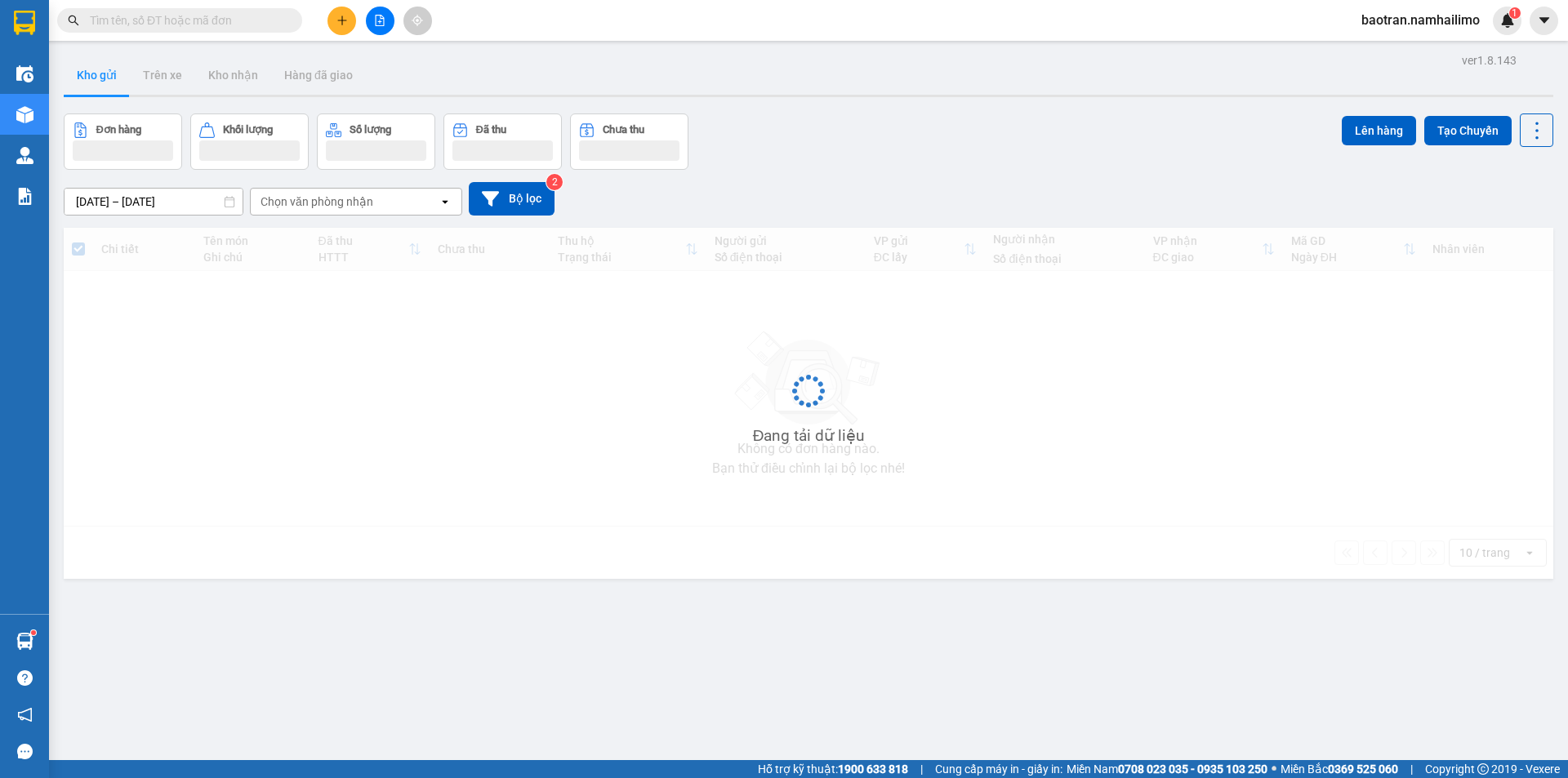
click at [186, 17] on input "text" at bounding box center [186, 21] width 192 height 18
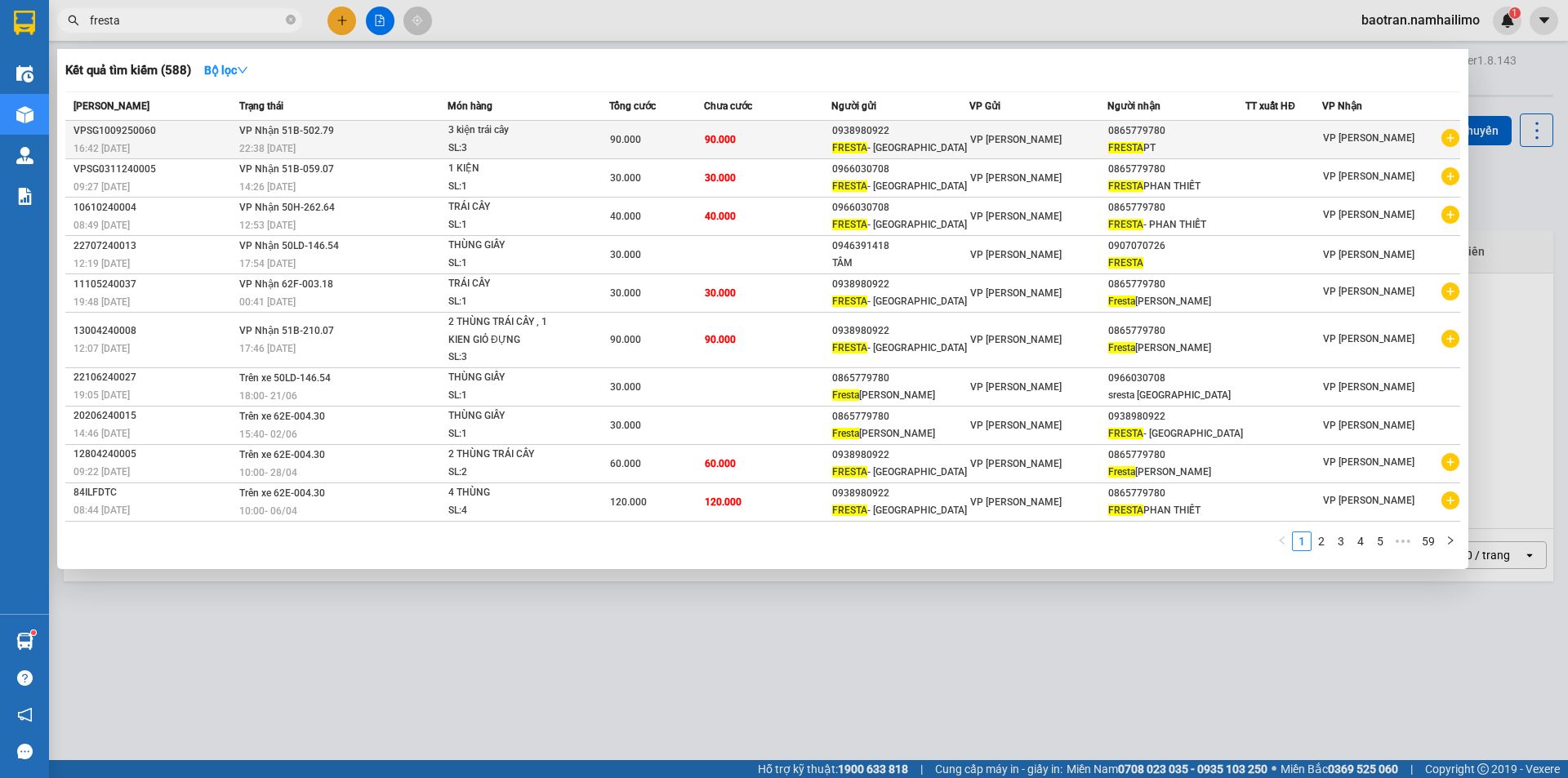
type input "fresta"
click at [1452, 139] on icon "plus-circle" at bounding box center [1449, 138] width 18 height 18
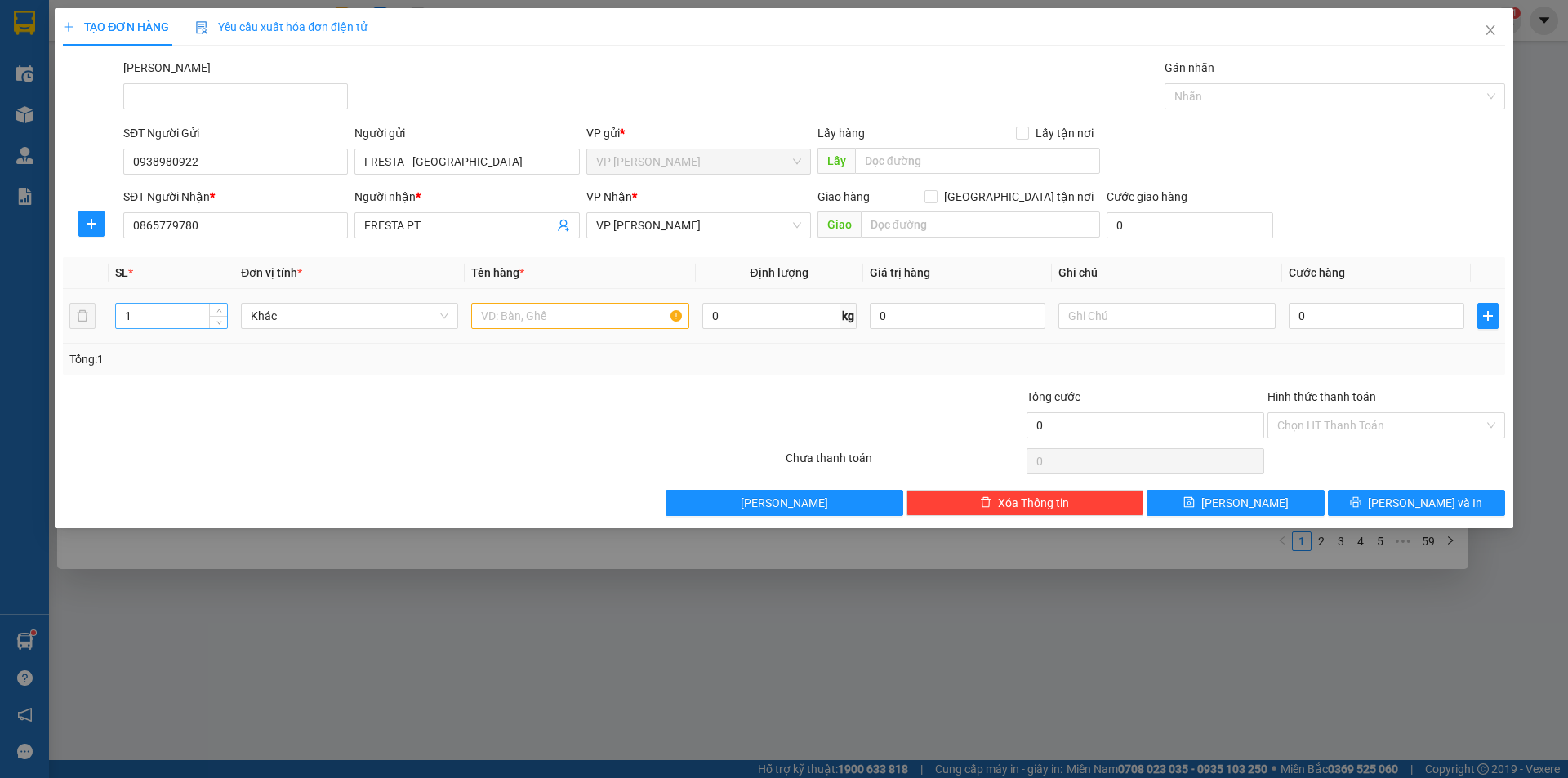
click at [163, 323] on input "1" at bounding box center [171, 316] width 111 height 25
type input "2"
click at [1311, 317] on input "0" at bounding box center [1376, 316] width 176 height 26
type input "6"
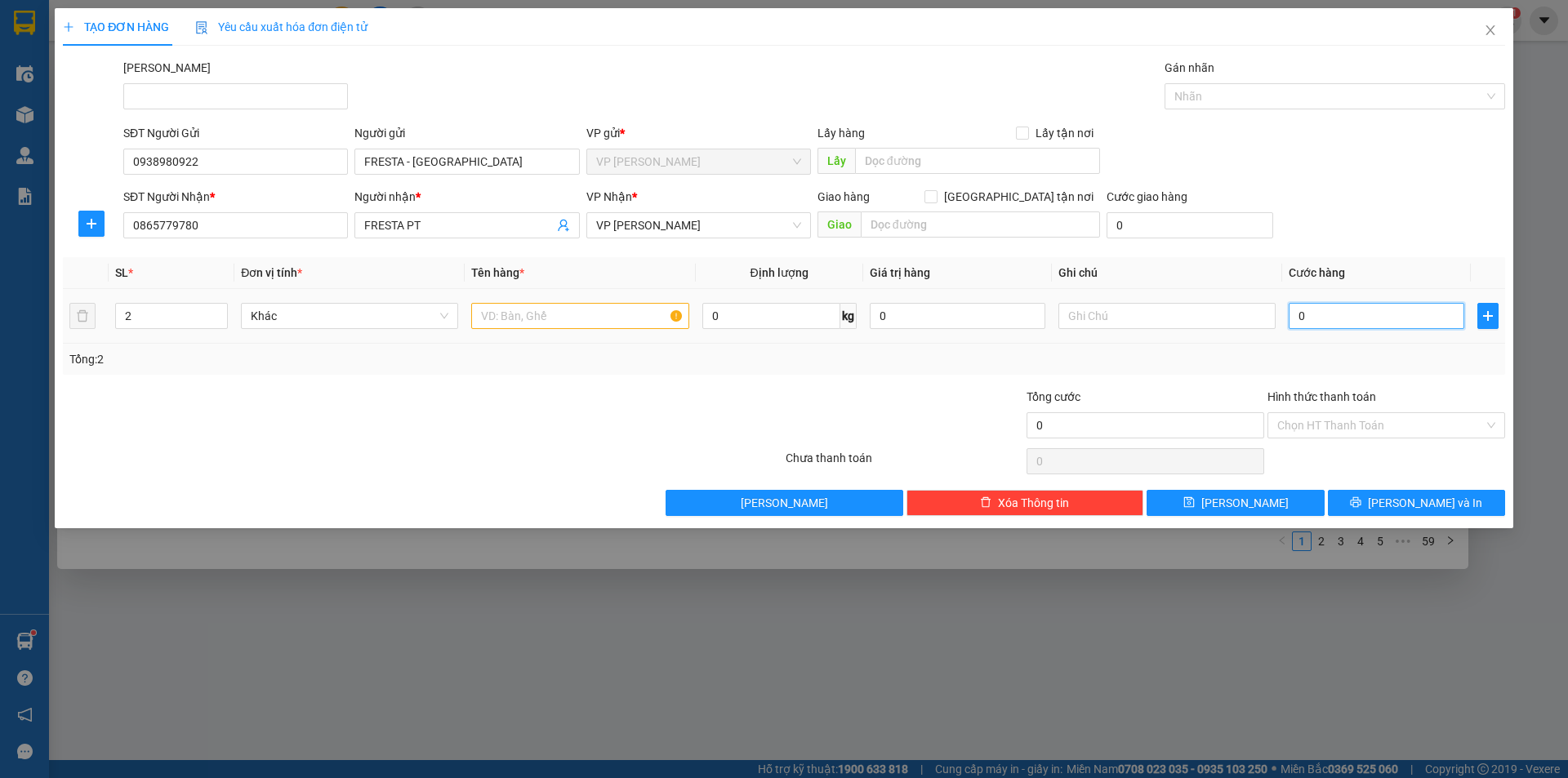
type input "6"
type input "60"
type input "600"
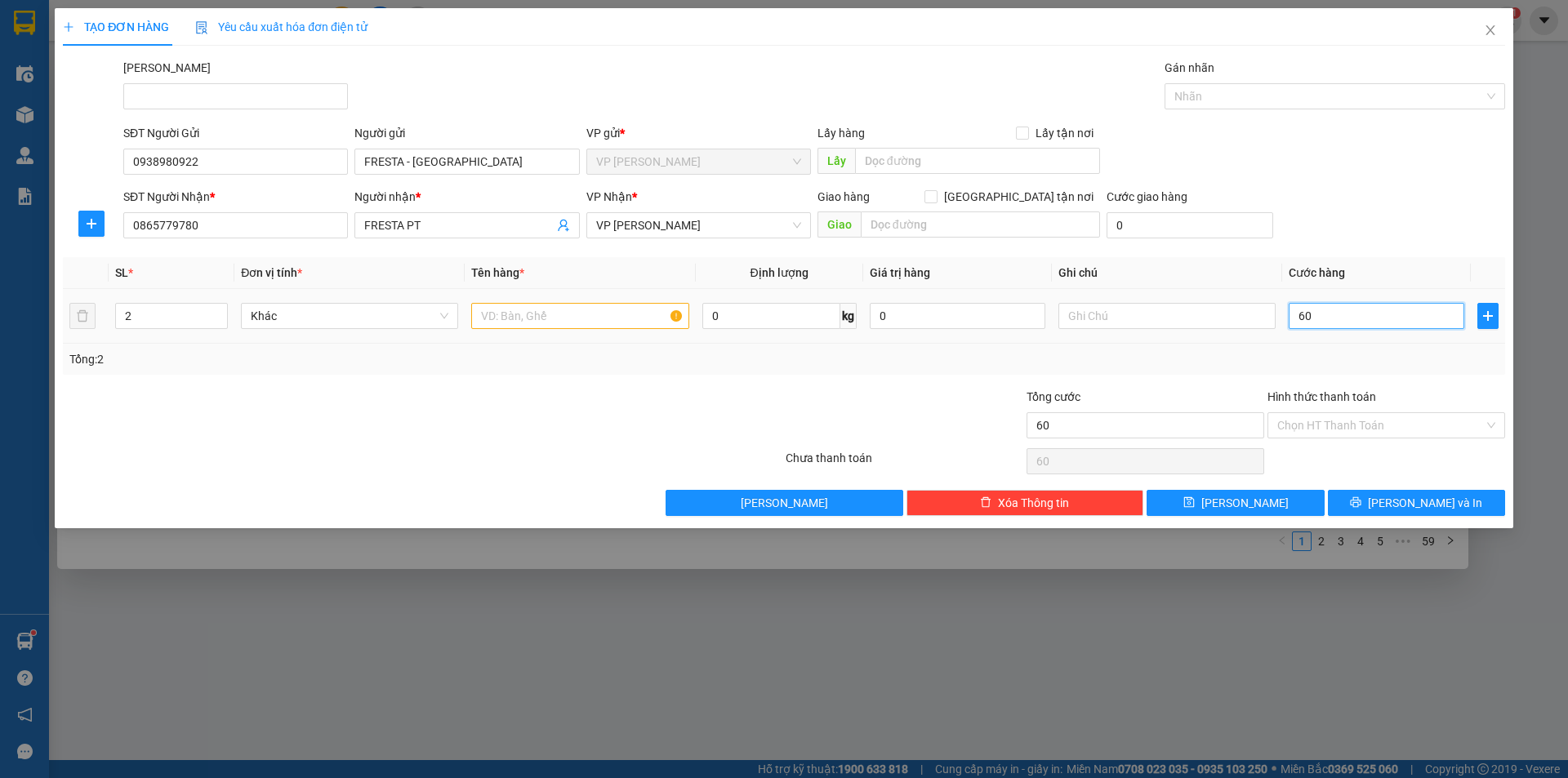
type input "600"
type input "6.000"
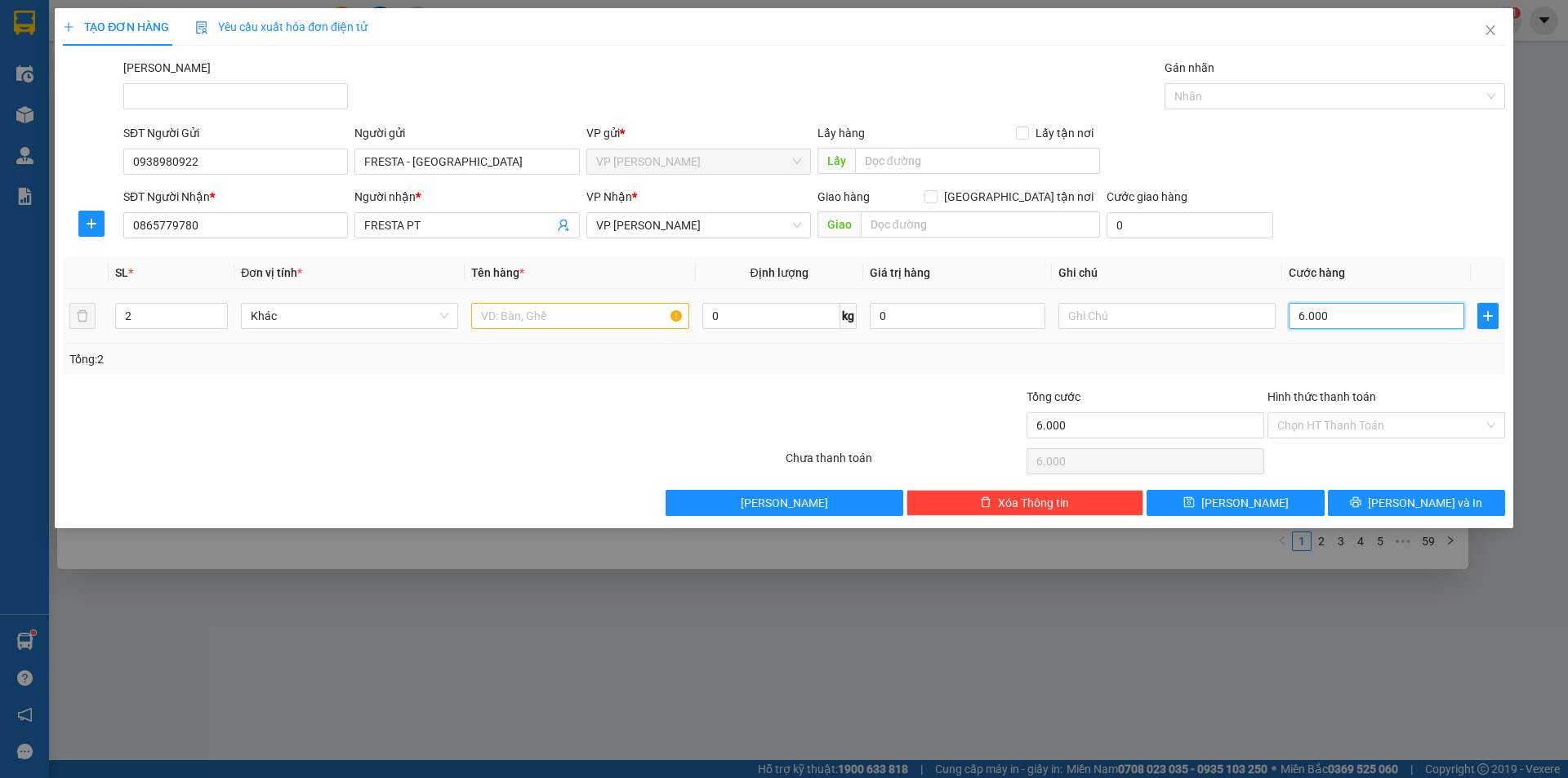
type input "60.000"
click at [530, 313] on input "text" at bounding box center [579, 316] width 217 height 26
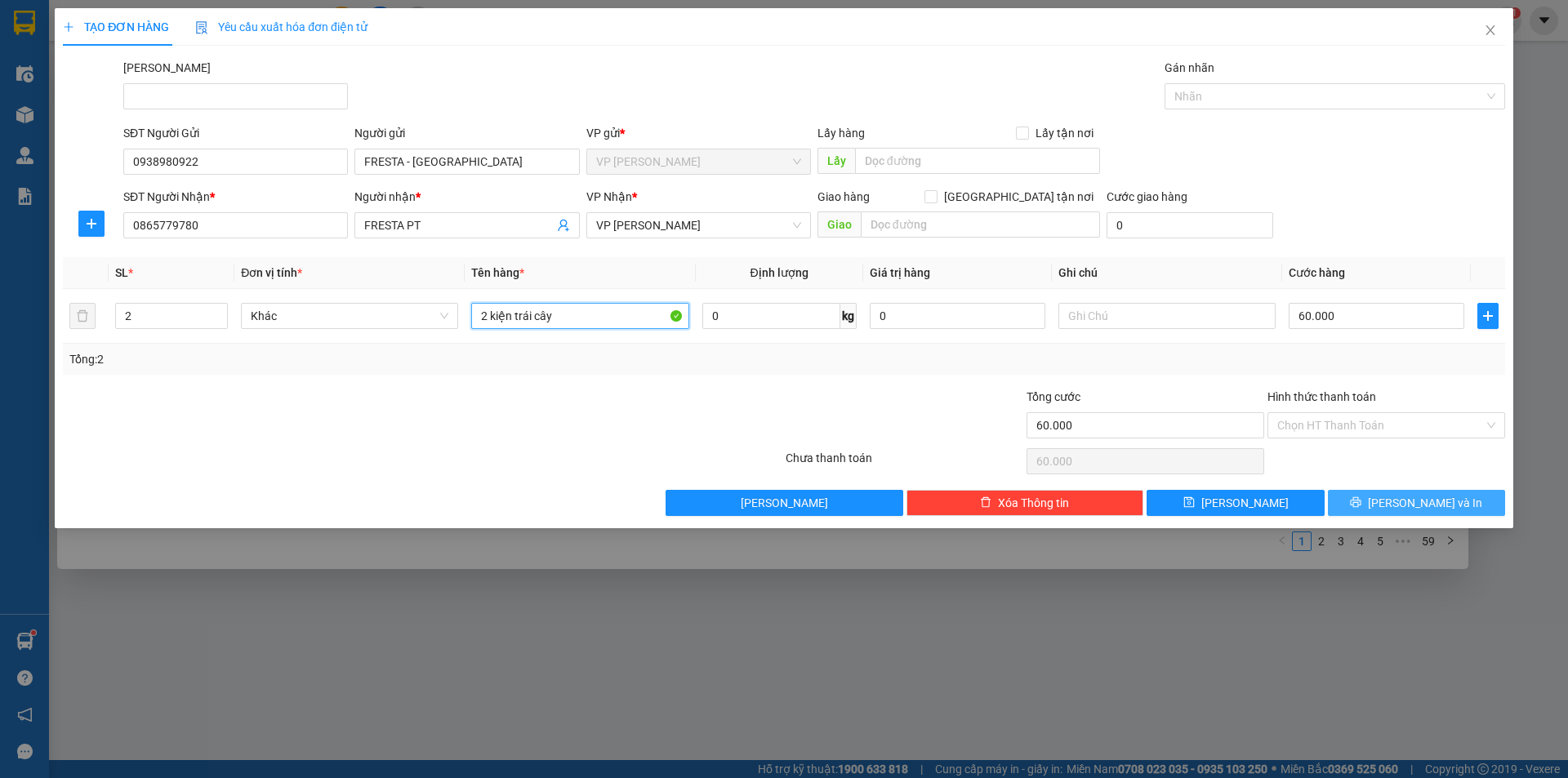
type input "2 kiện trái cây"
click at [1361, 500] on icon "printer" at bounding box center [1355, 502] width 11 height 11
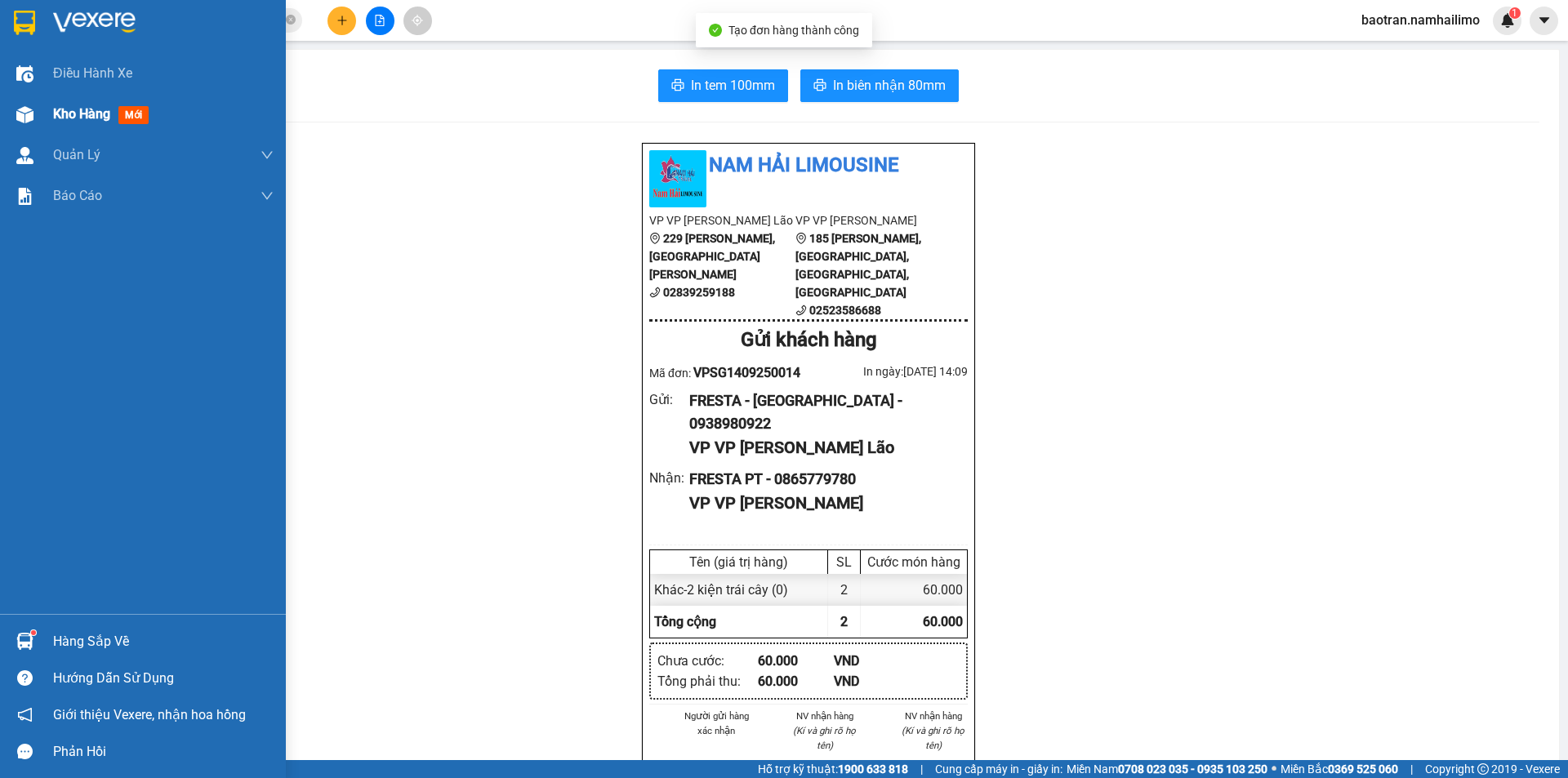
click at [36, 120] on div at bounding box center [25, 114] width 28 height 28
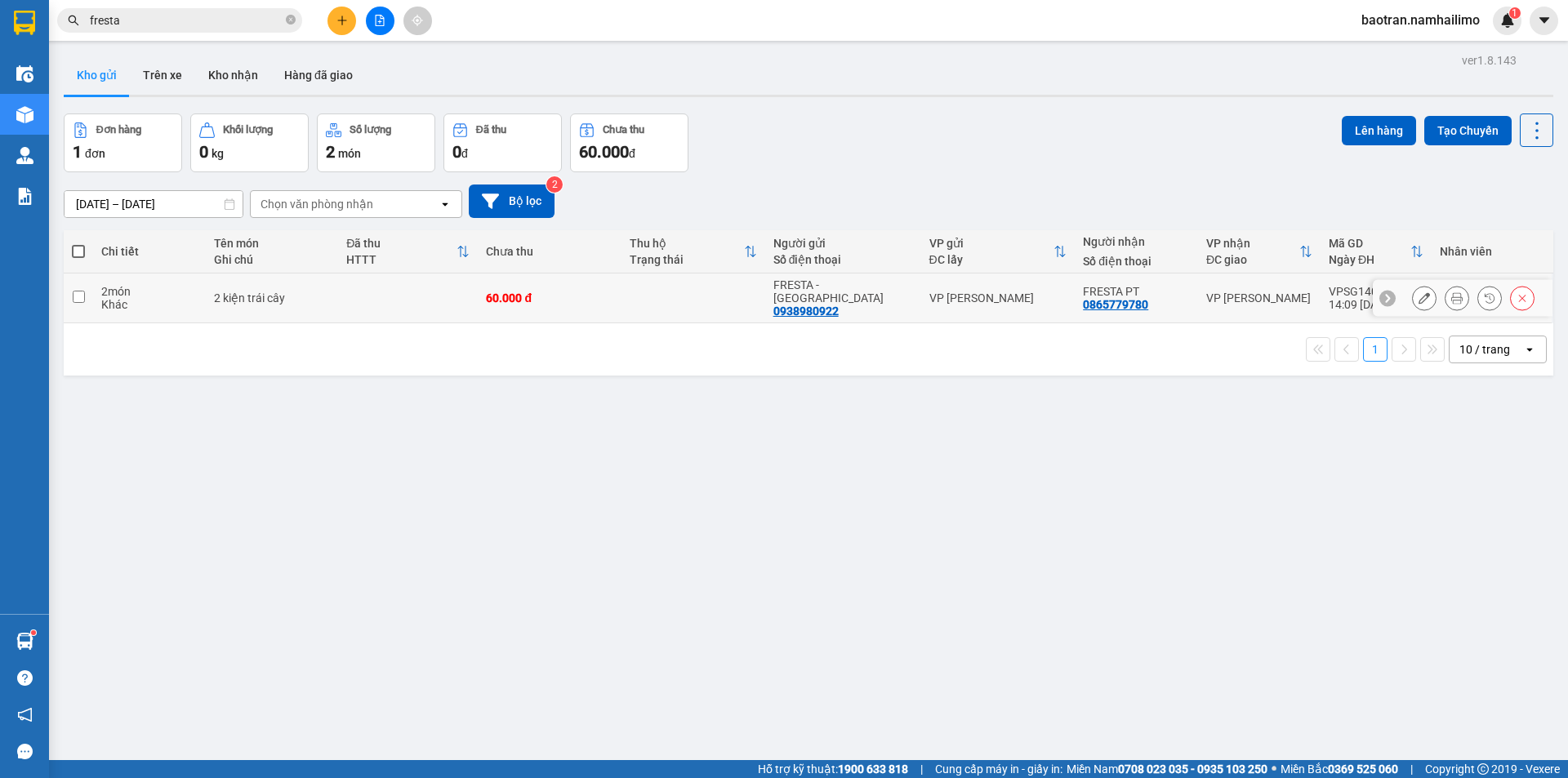
click at [1450, 293] on icon at bounding box center [1456, 298] width 12 height 12
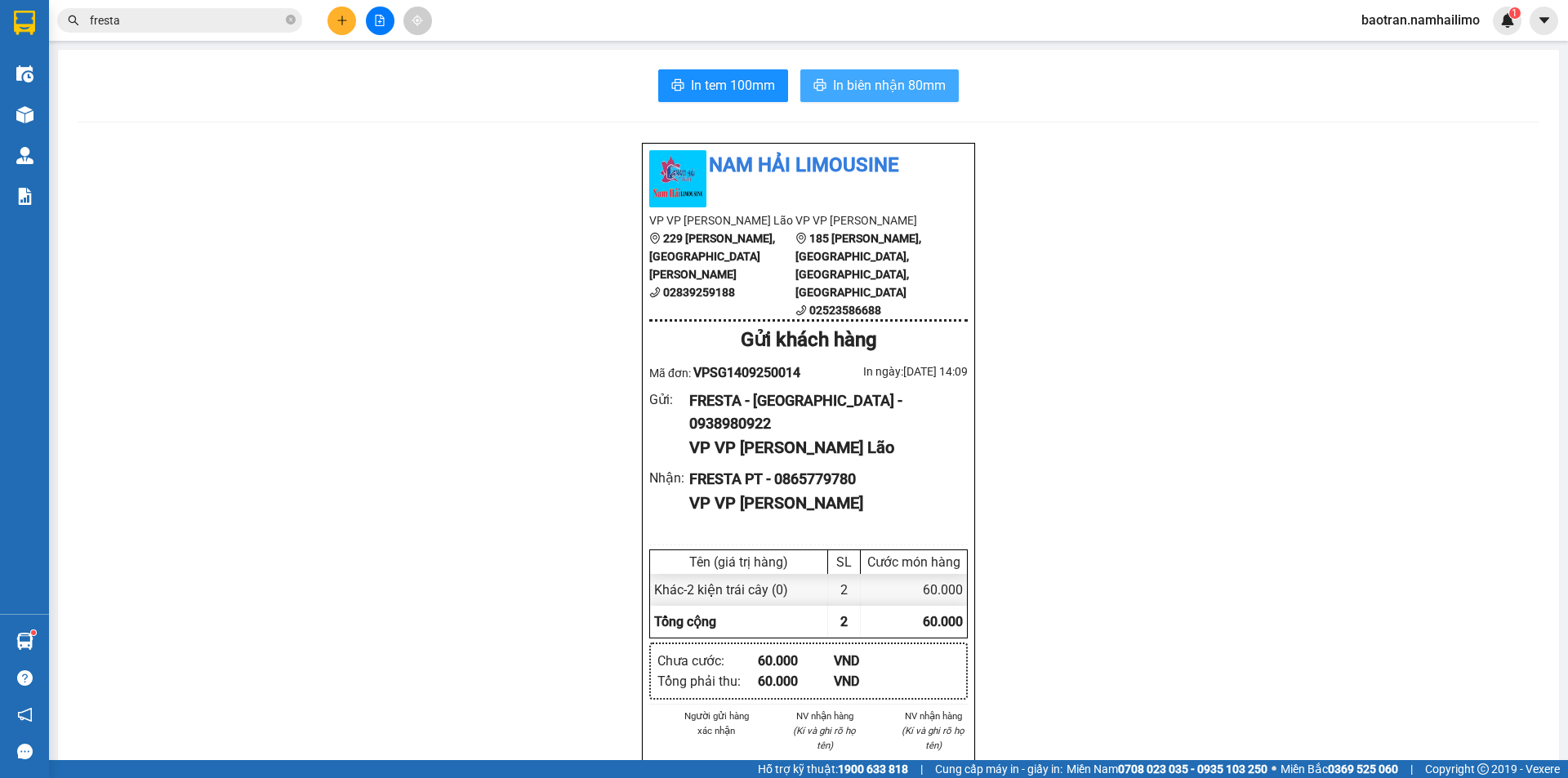
click at [888, 86] on span "In biên nhận 80mm" at bounding box center [888, 85] width 113 height 21
click at [713, 81] on span "In tem 100mm" at bounding box center [733, 85] width 84 height 21
